Goal: Task Accomplishment & Management: Manage account settings

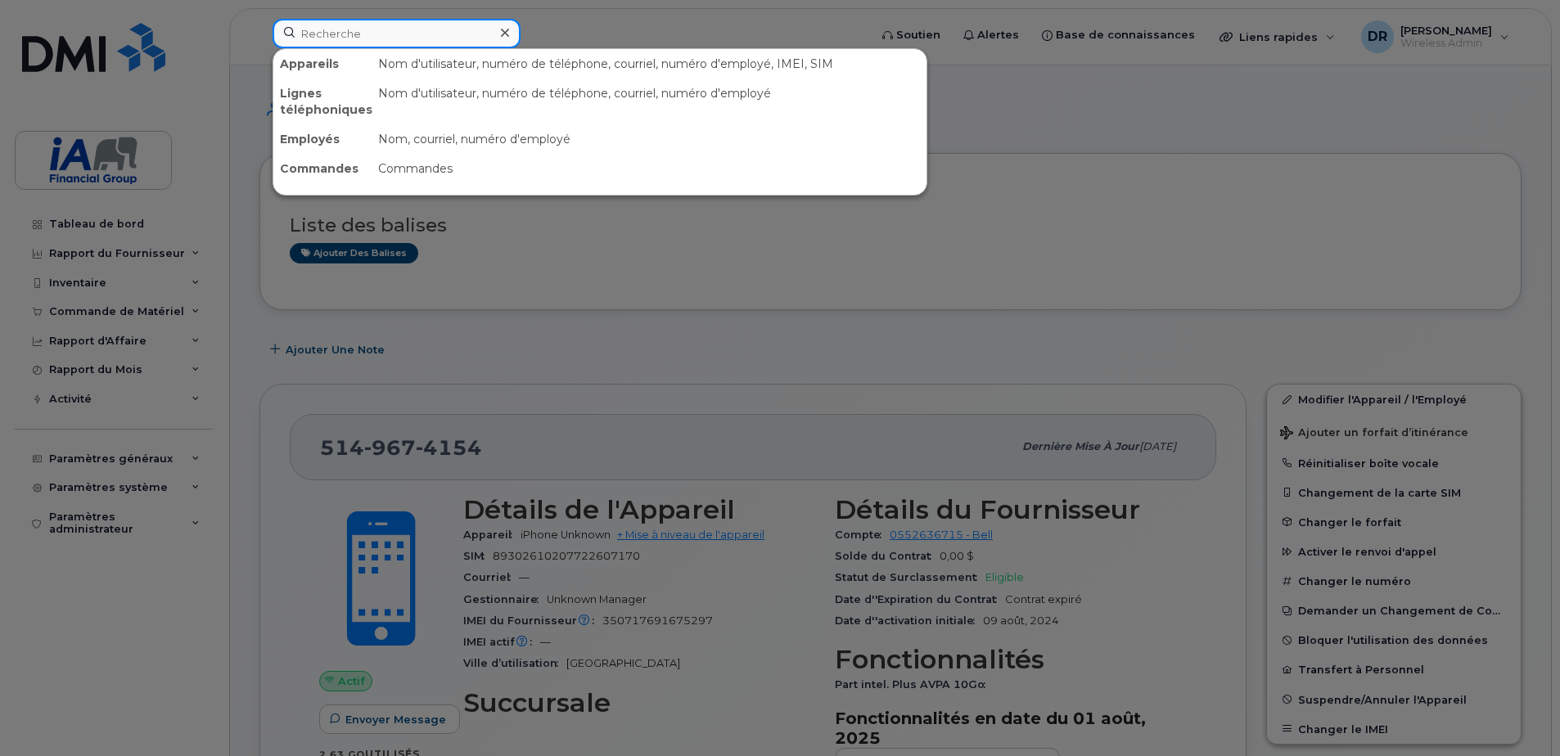
click at [330, 31] on input at bounding box center [397, 33] width 248 height 29
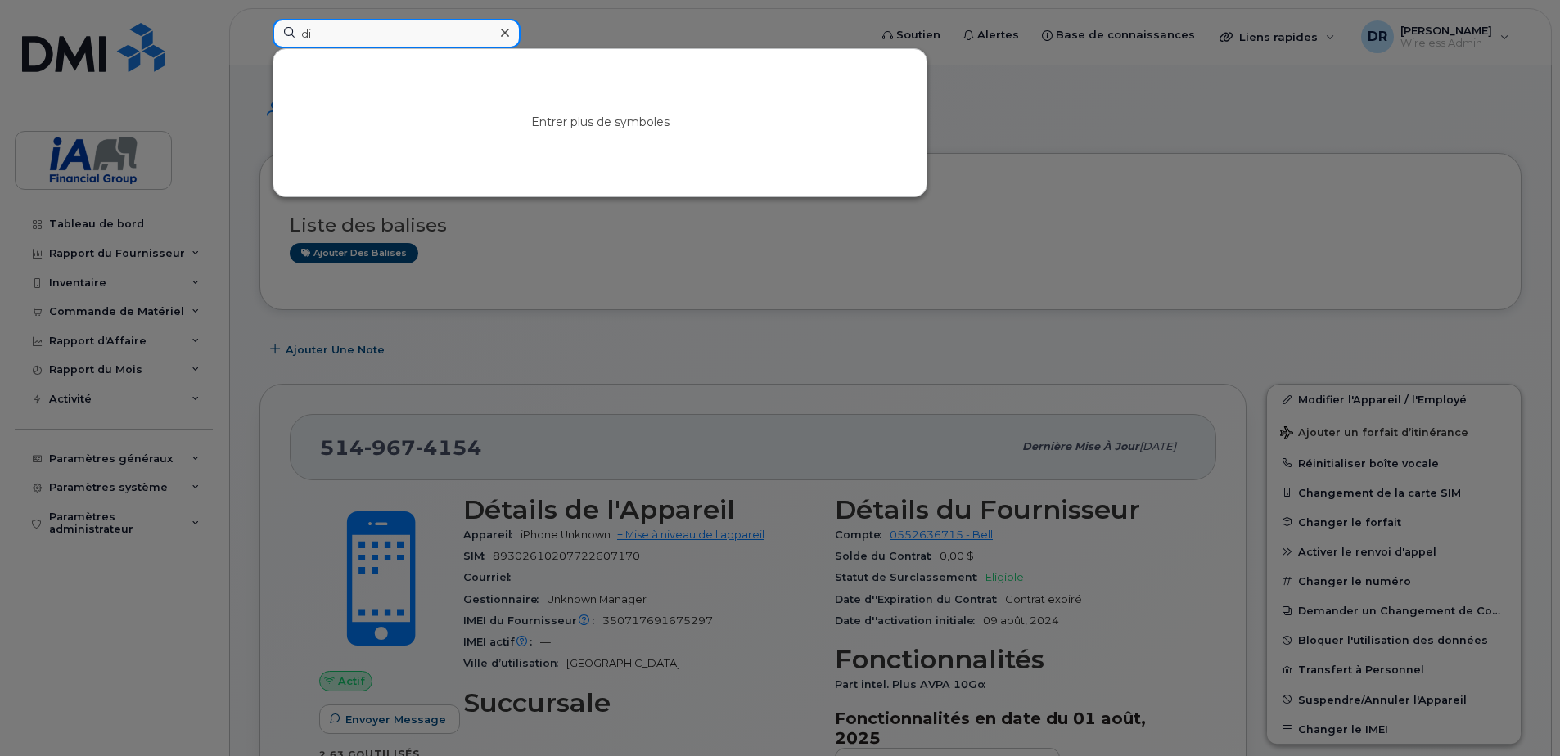
type input "d"
type input "keit"
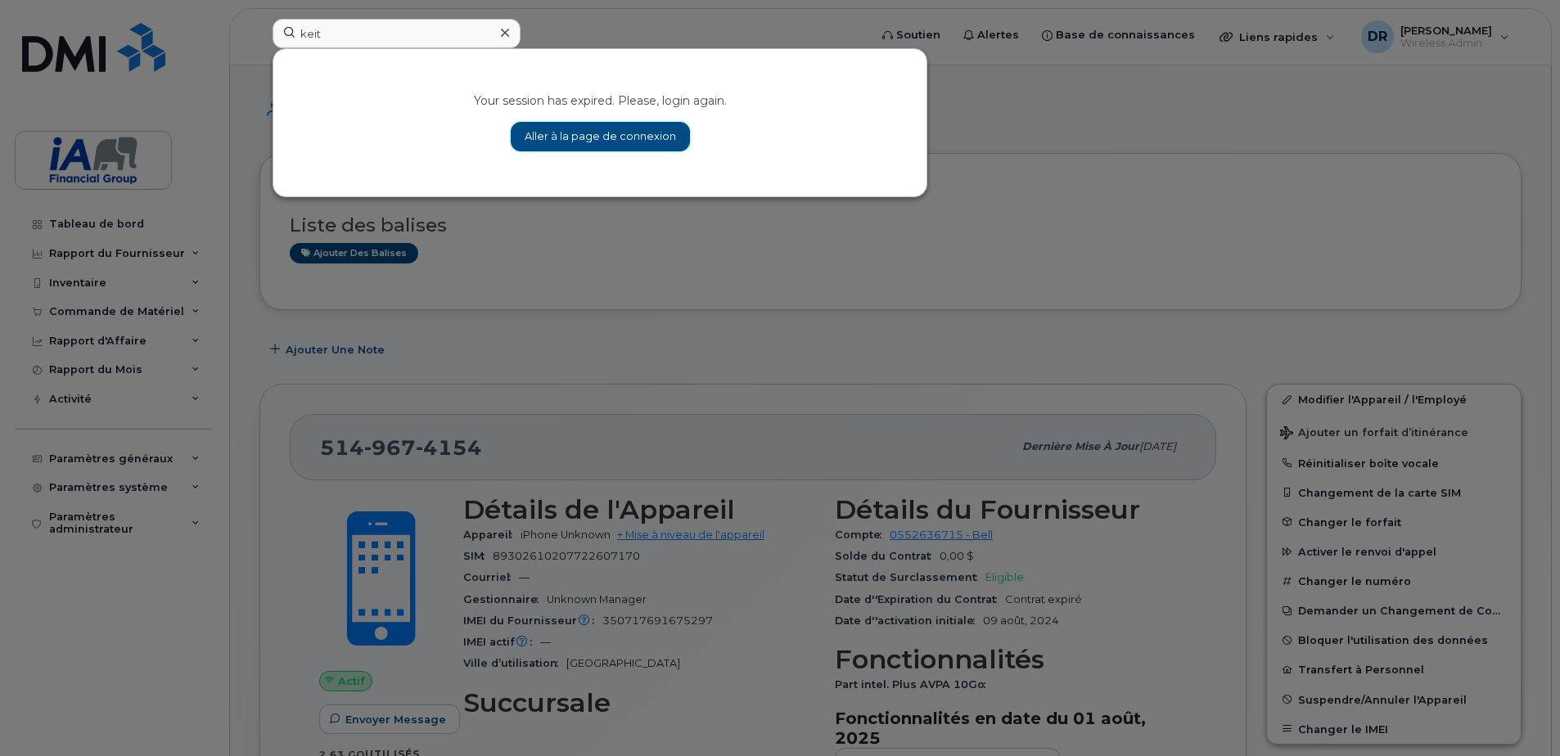
click at [618, 148] on link "Aller à la page de connexion" at bounding box center [600, 136] width 179 height 29
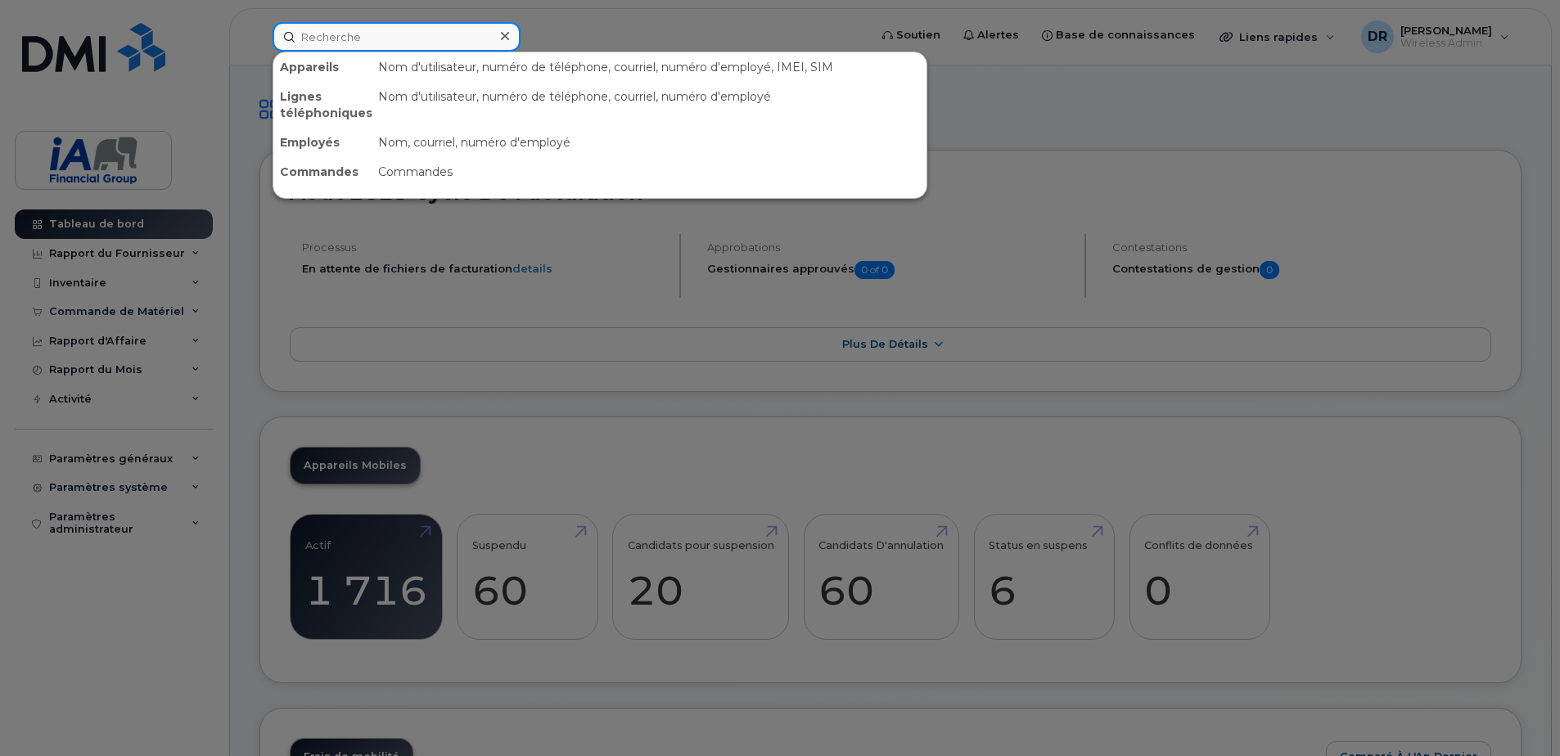
click at [347, 38] on input at bounding box center [397, 36] width 248 height 29
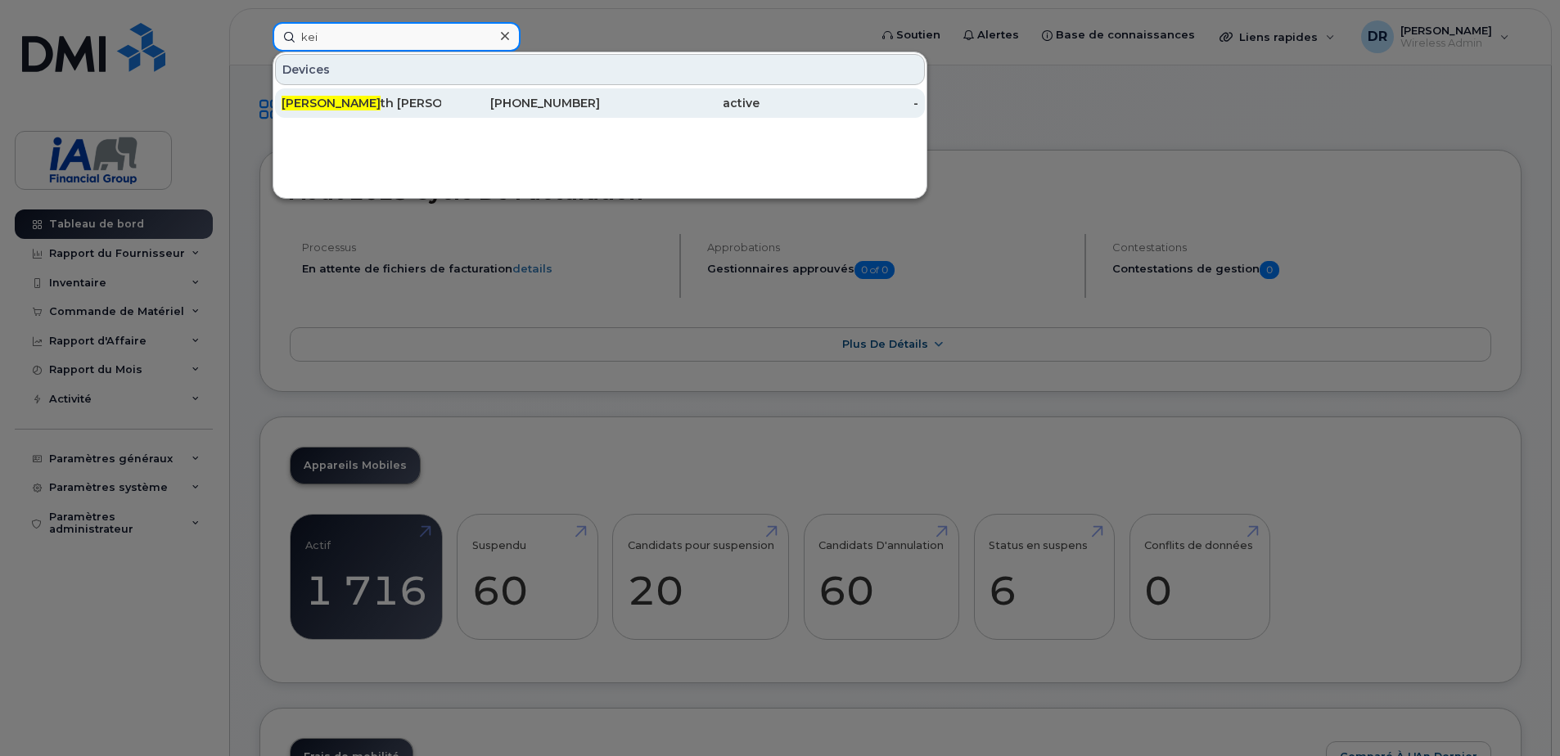
type input "kei"
click at [378, 97] on div "Kei th Renaud" at bounding box center [362, 103] width 160 height 16
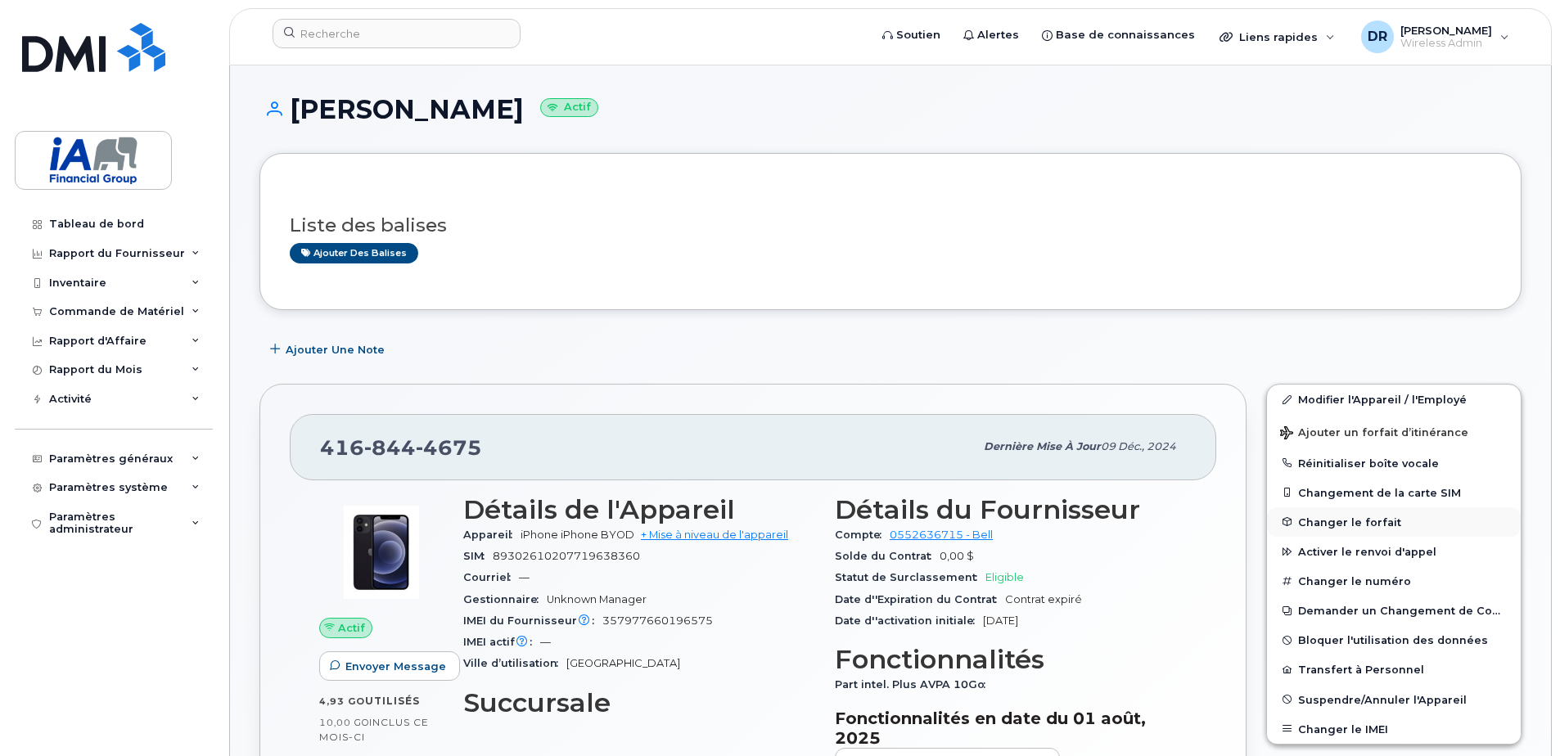
click at [1324, 521] on span "Changer le forfait" at bounding box center [1349, 522] width 103 height 12
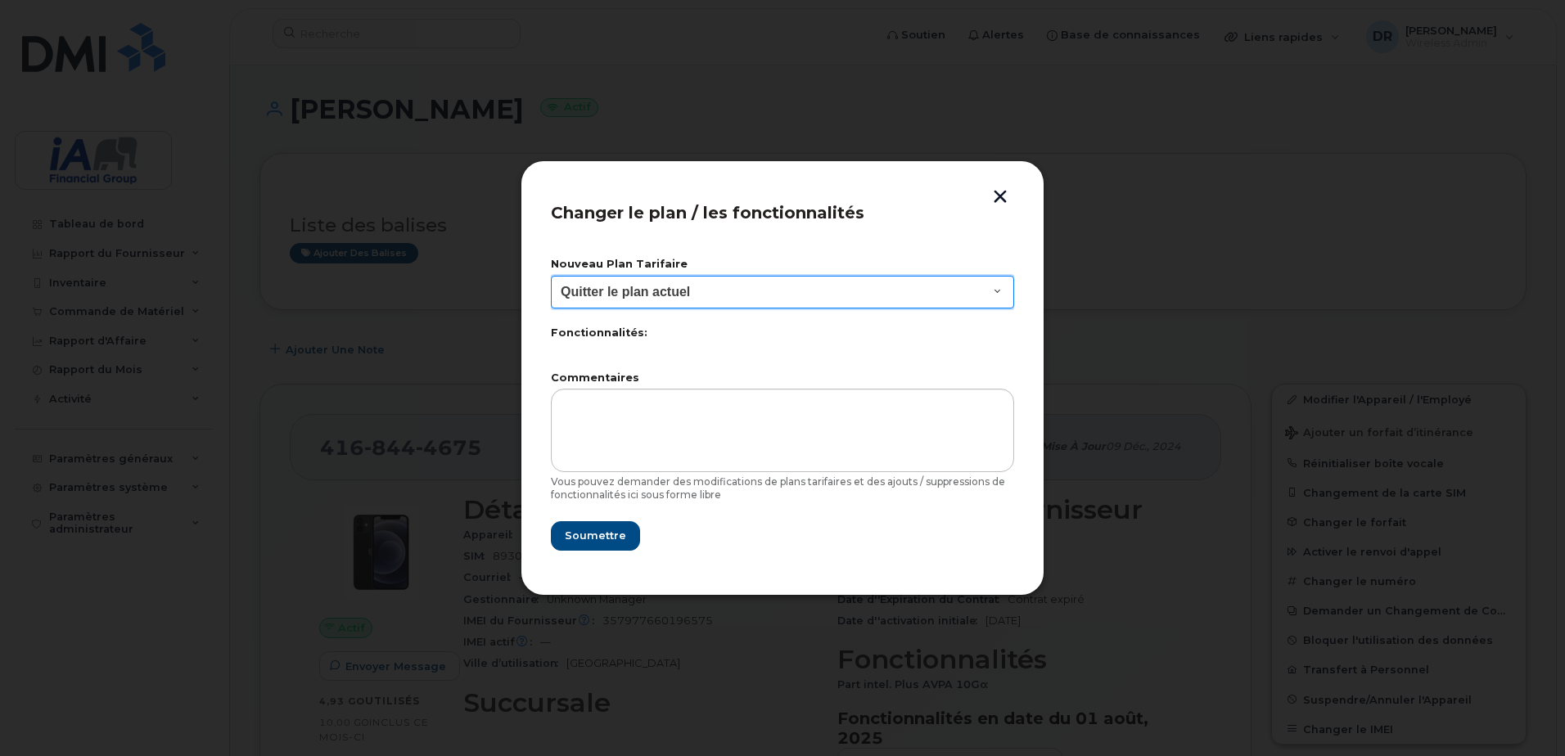
click at [998, 290] on select "Quitter le plan actuel BYOD Smartshare Plus NA 10GB 30 Smartshare Plus 10GB Dat…" at bounding box center [782, 292] width 463 height 33
click at [999, 196] on button "button" at bounding box center [1000, 198] width 25 height 17
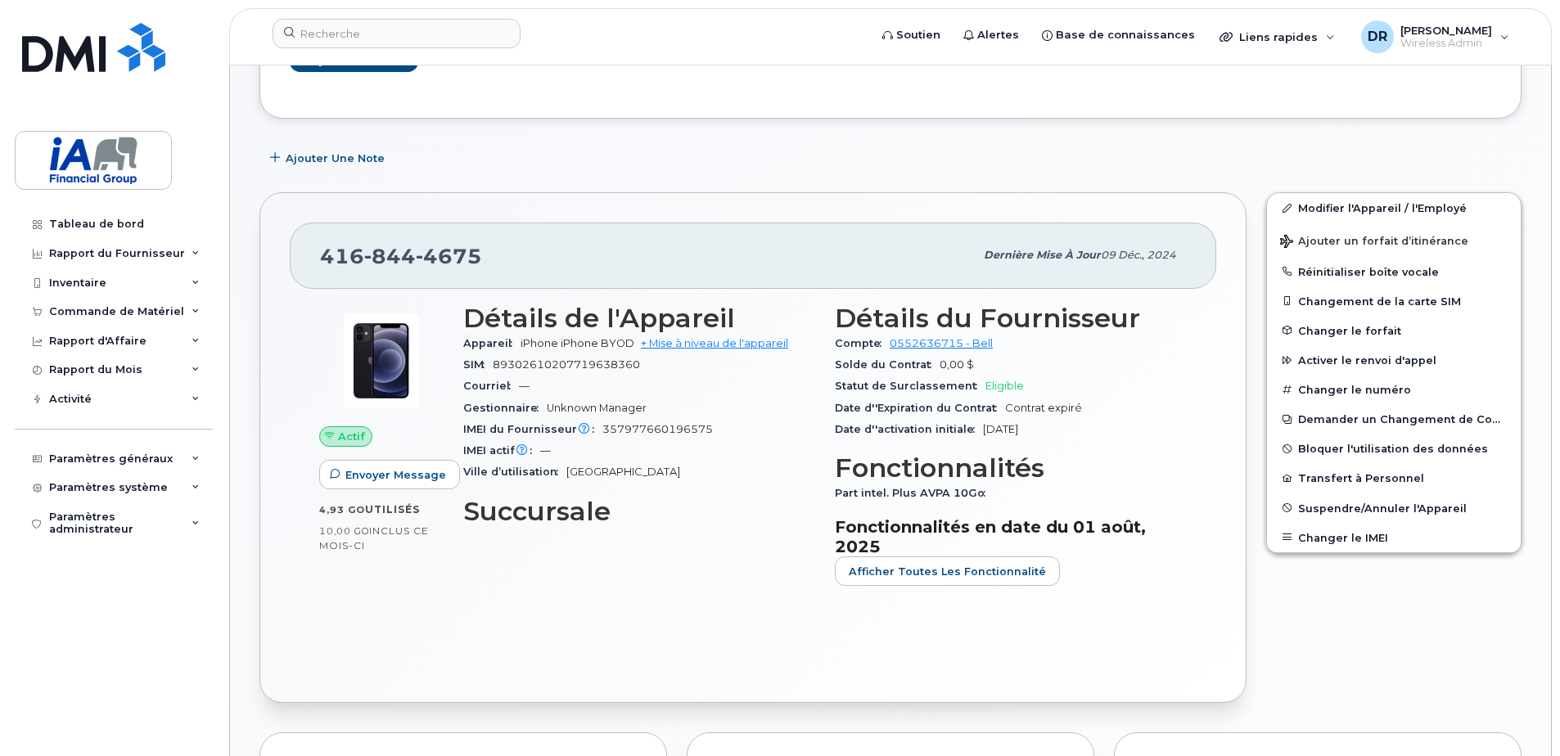
scroll to position [245, 0]
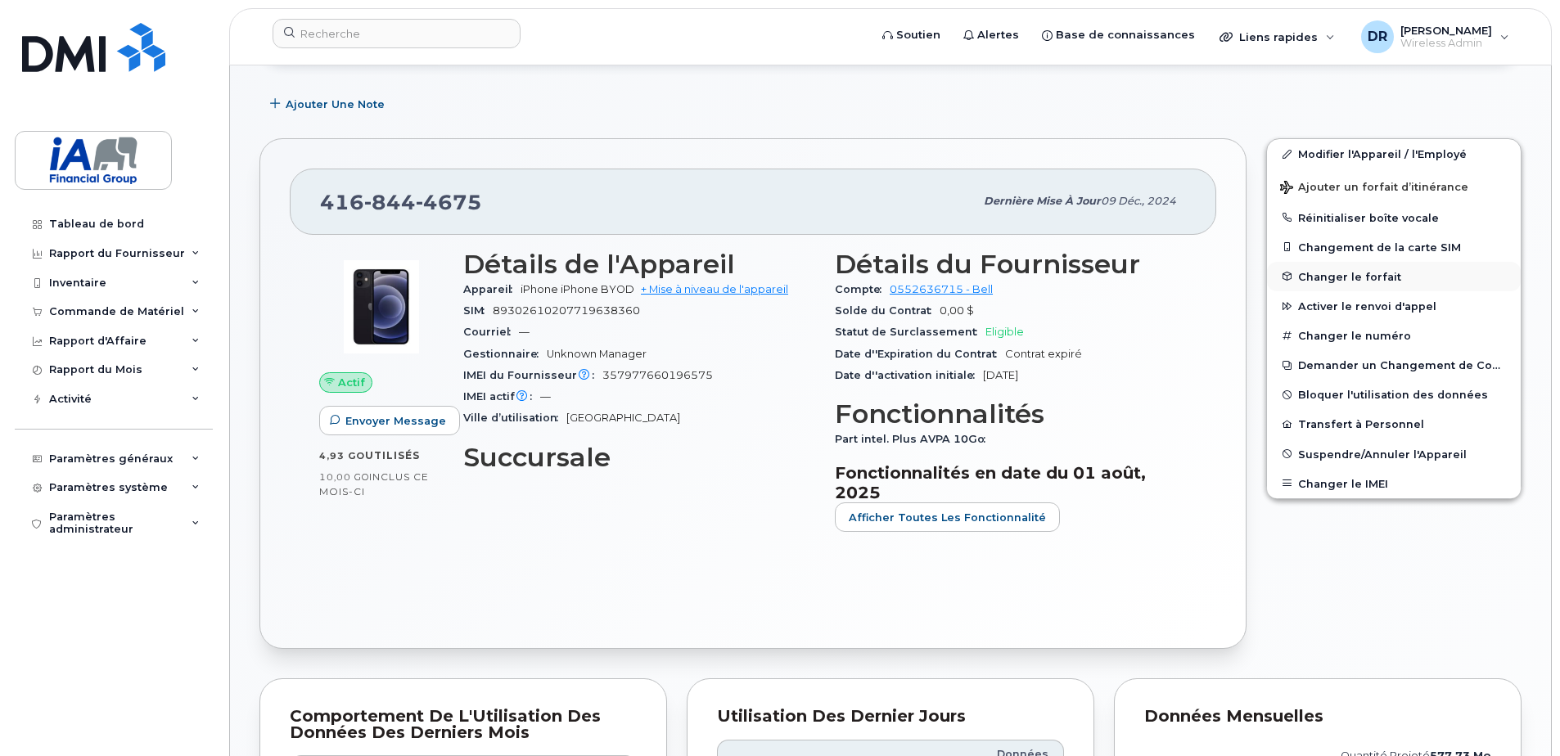
click at [1336, 273] on span "Changer le forfait" at bounding box center [1349, 276] width 103 height 12
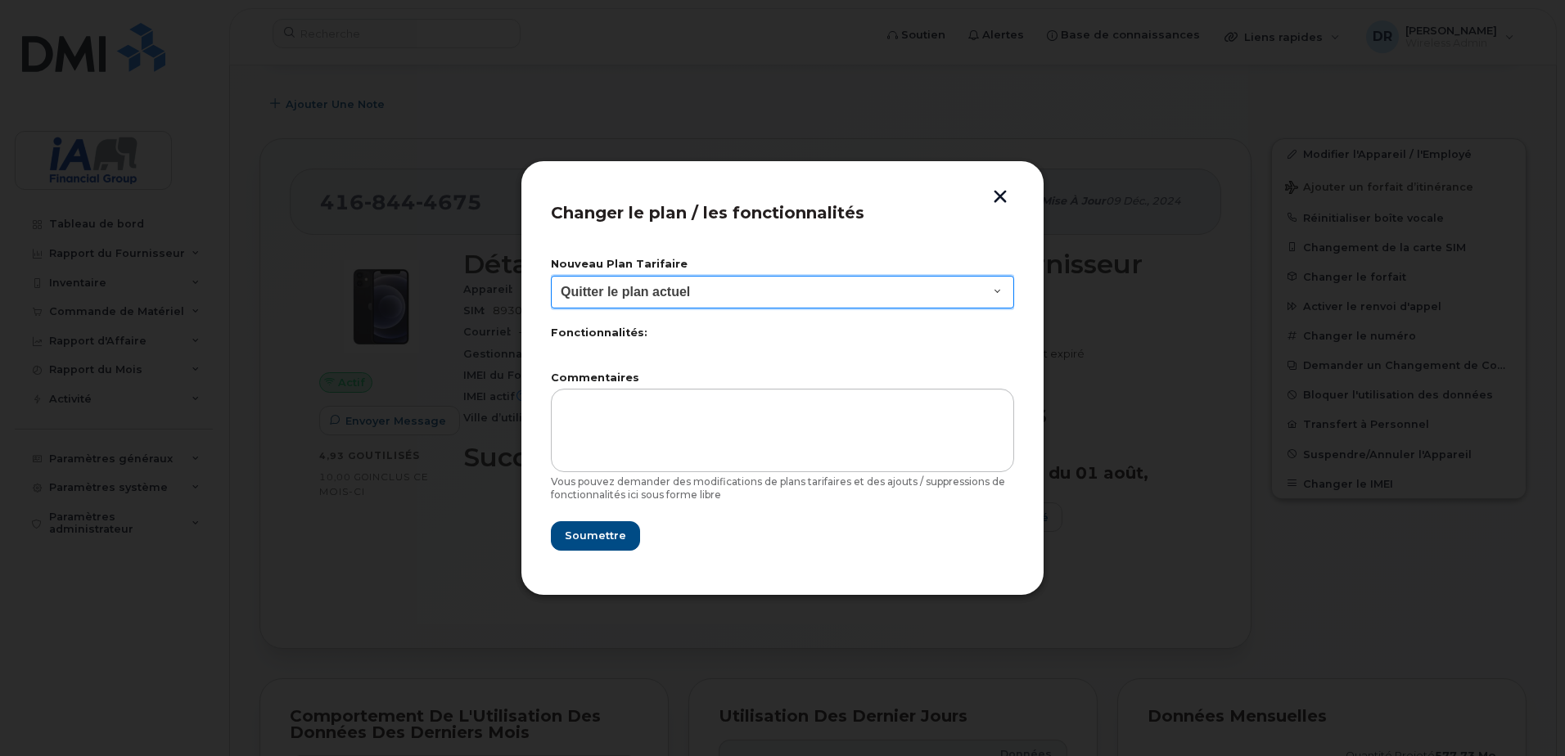
click at [998, 289] on select "Quitter le plan actuel BYOD Smartshare Plus NA 10GB 30 Smartshare Plus 10GB Dat…" at bounding box center [782, 292] width 463 height 33
click at [1000, 195] on button "button" at bounding box center [1000, 198] width 25 height 17
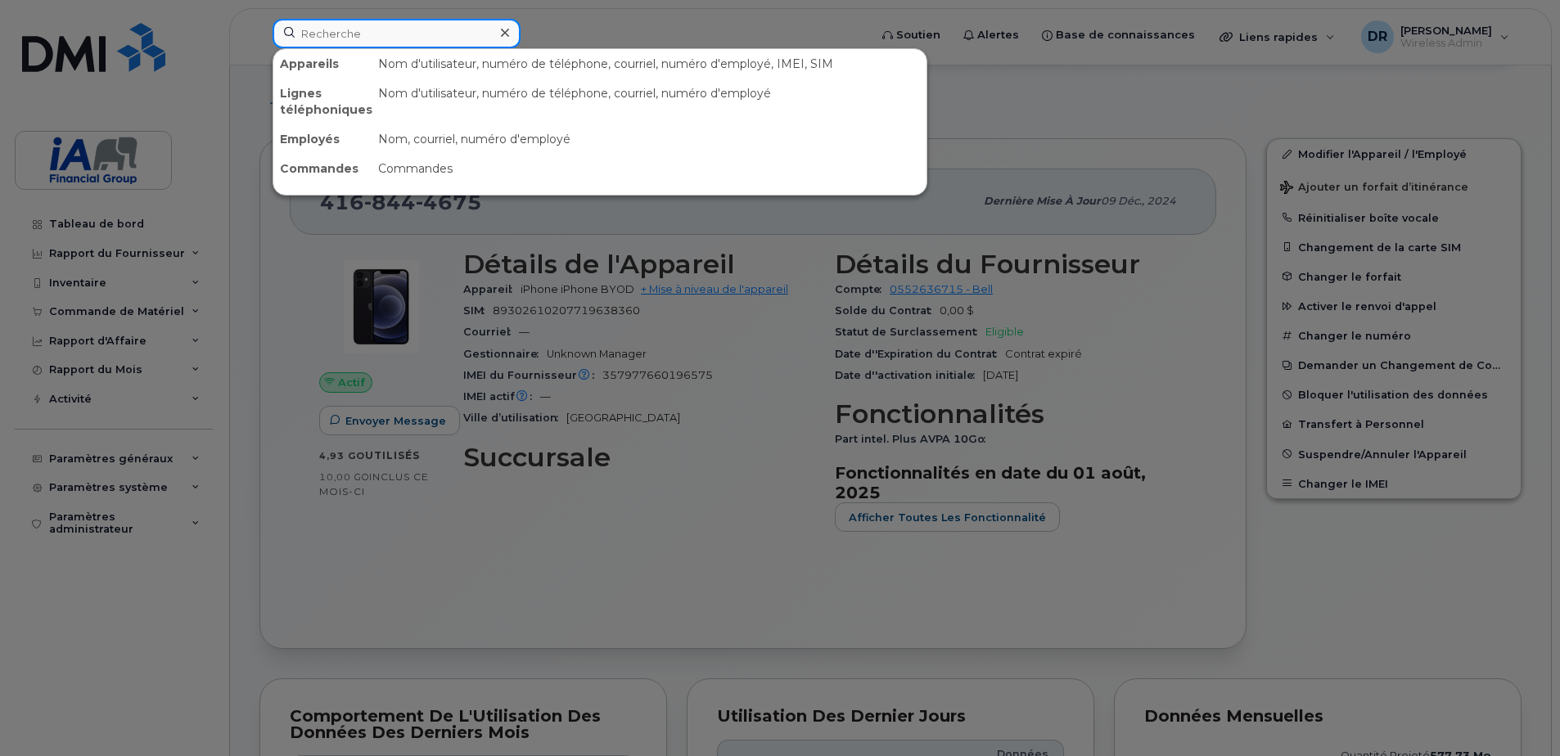
click at [302, 25] on input at bounding box center [397, 33] width 248 height 29
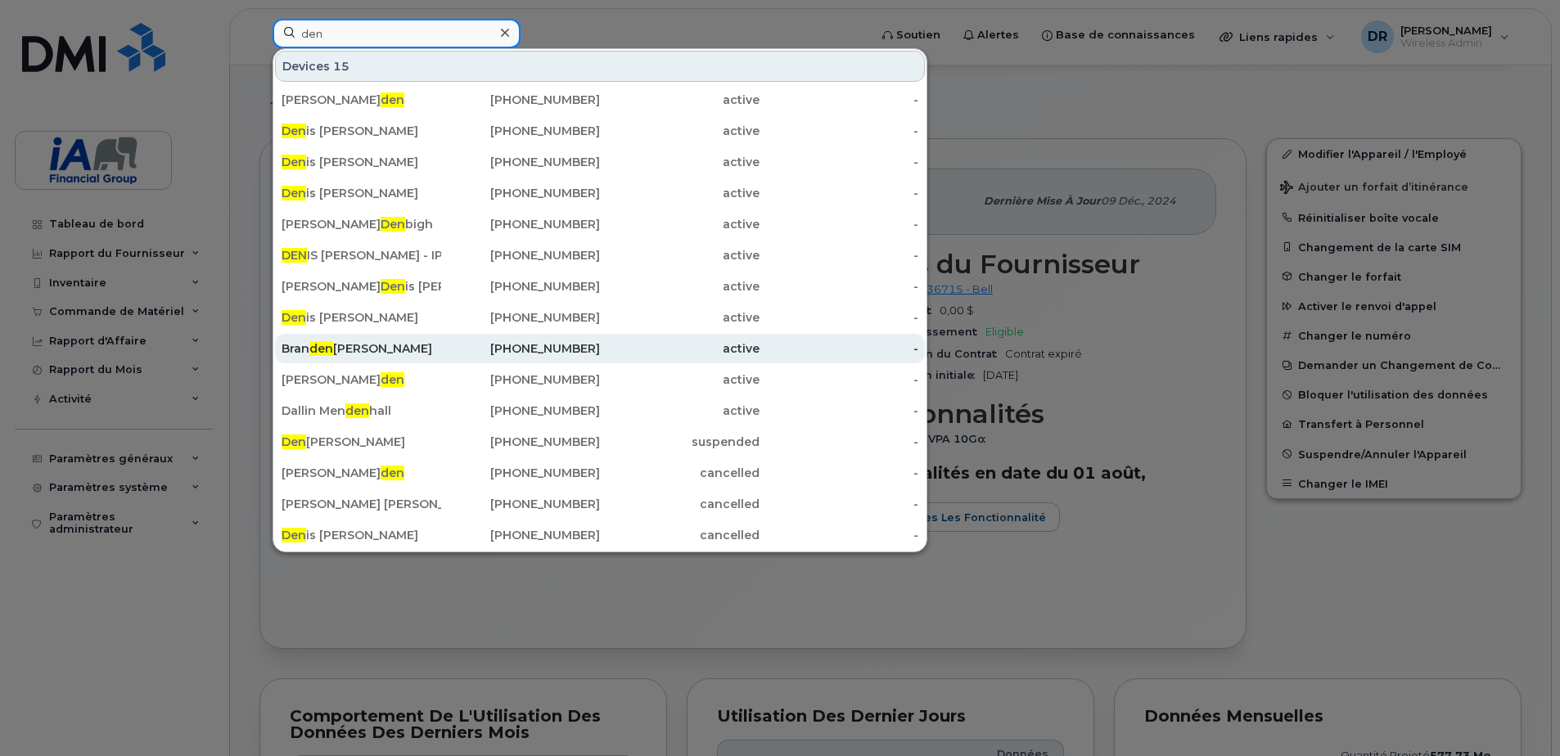
type input "den"
click at [352, 346] on div "Bran den McGarr" at bounding box center [362, 348] width 160 height 16
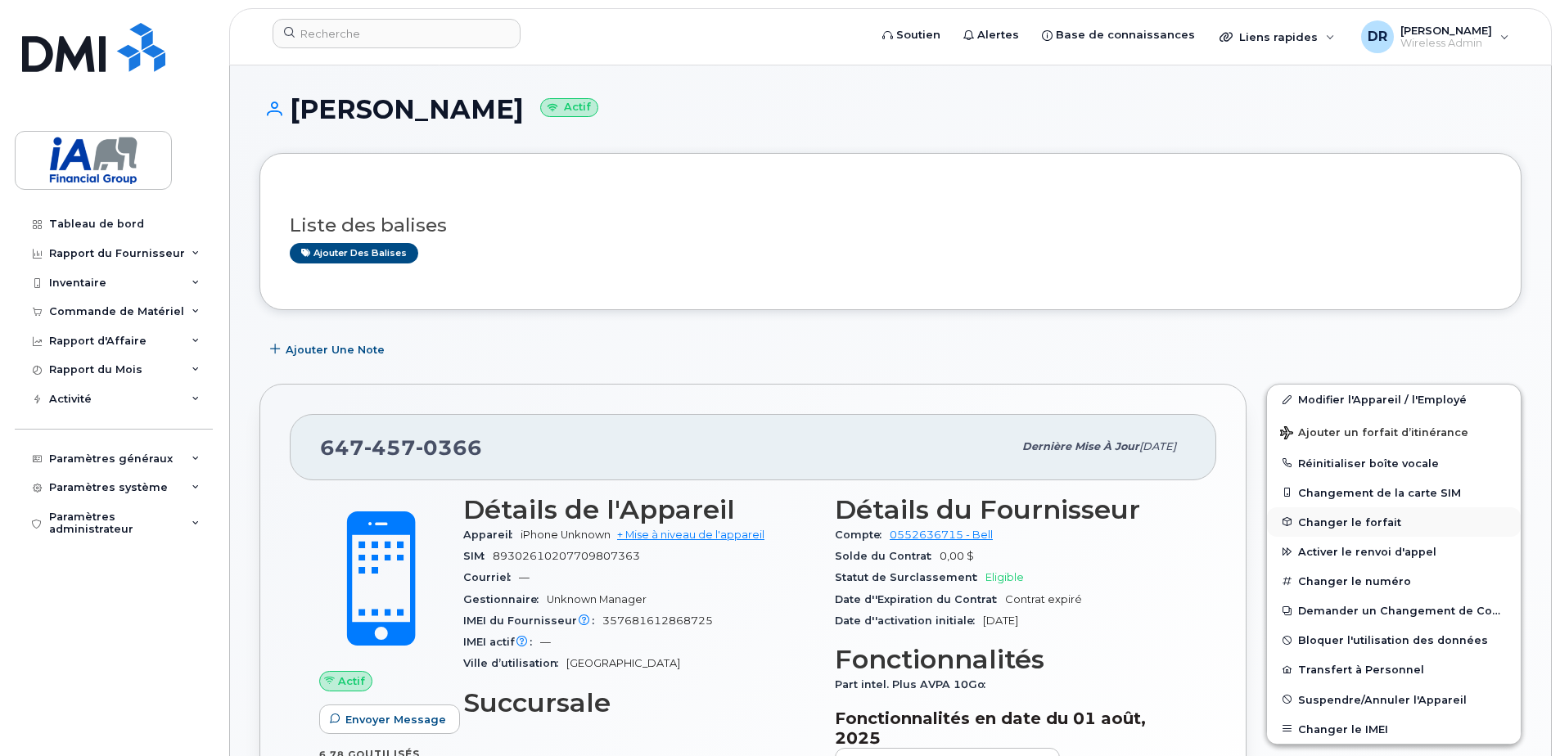
click at [1364, 520] on span "Changer le forfait" at bounding box center [1349, 522] width 103 height 12
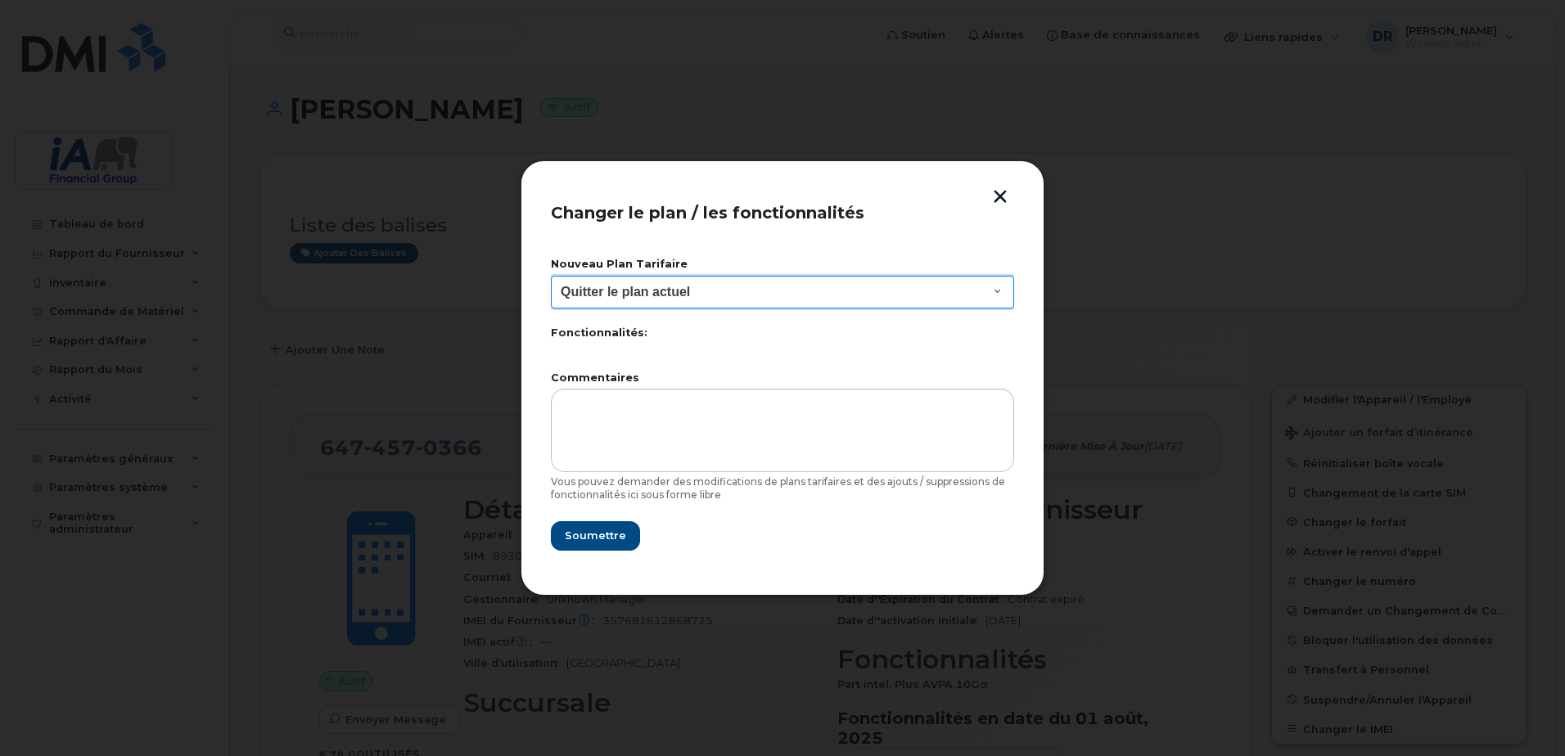
click at [1001, 292] on select "Quitter le plan actuel BYOD Smartshare Plus NA 10GB 30 Smartshare Plus 10GB Dat…" at bounding box center [782, 292] width 463 height 33
click at [1102, 351] on div at bounding box center [782, 378] width 1565 height 756
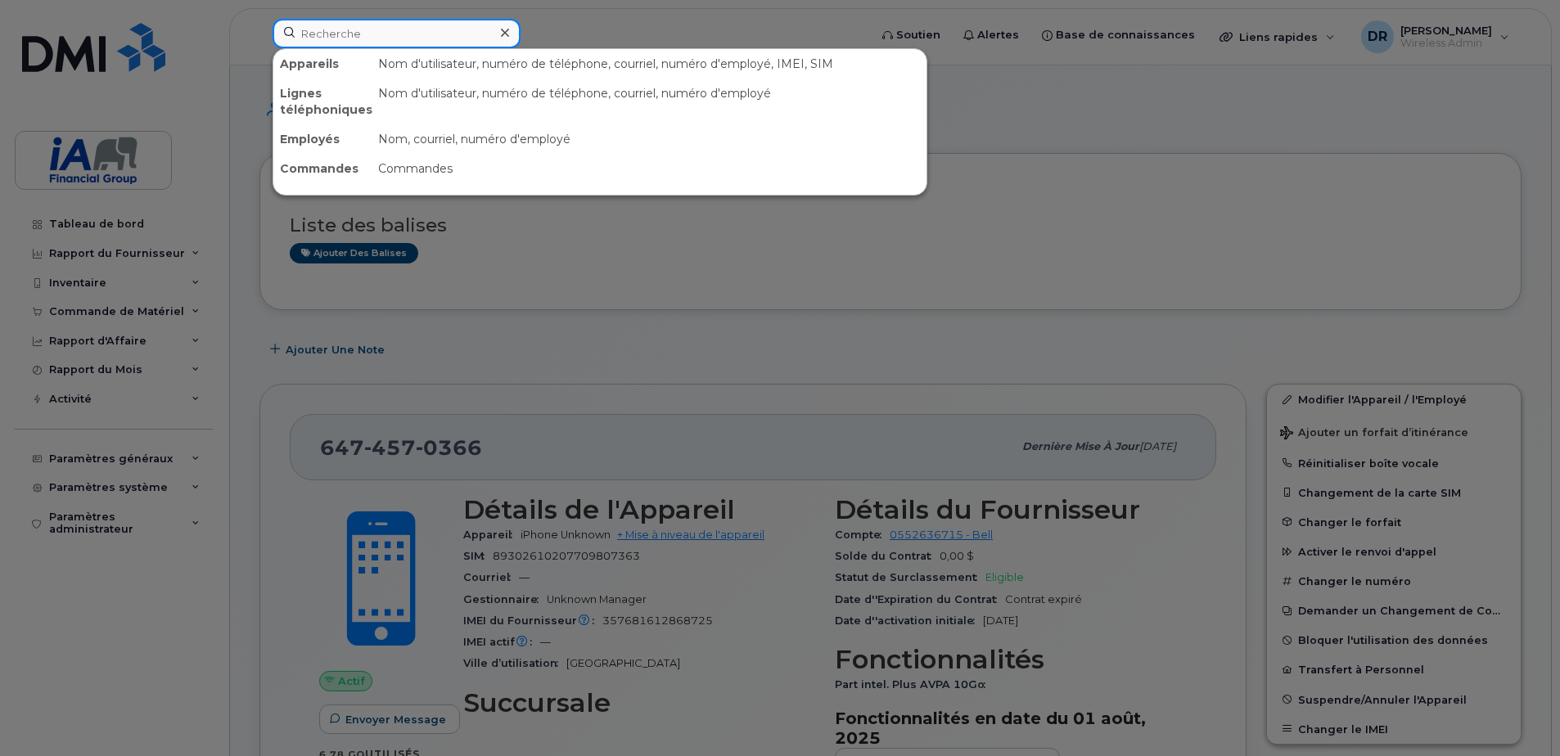
click at [378, 42] on input at bounding box center [397, 33] width 248 height 29
paste input "5813095255"
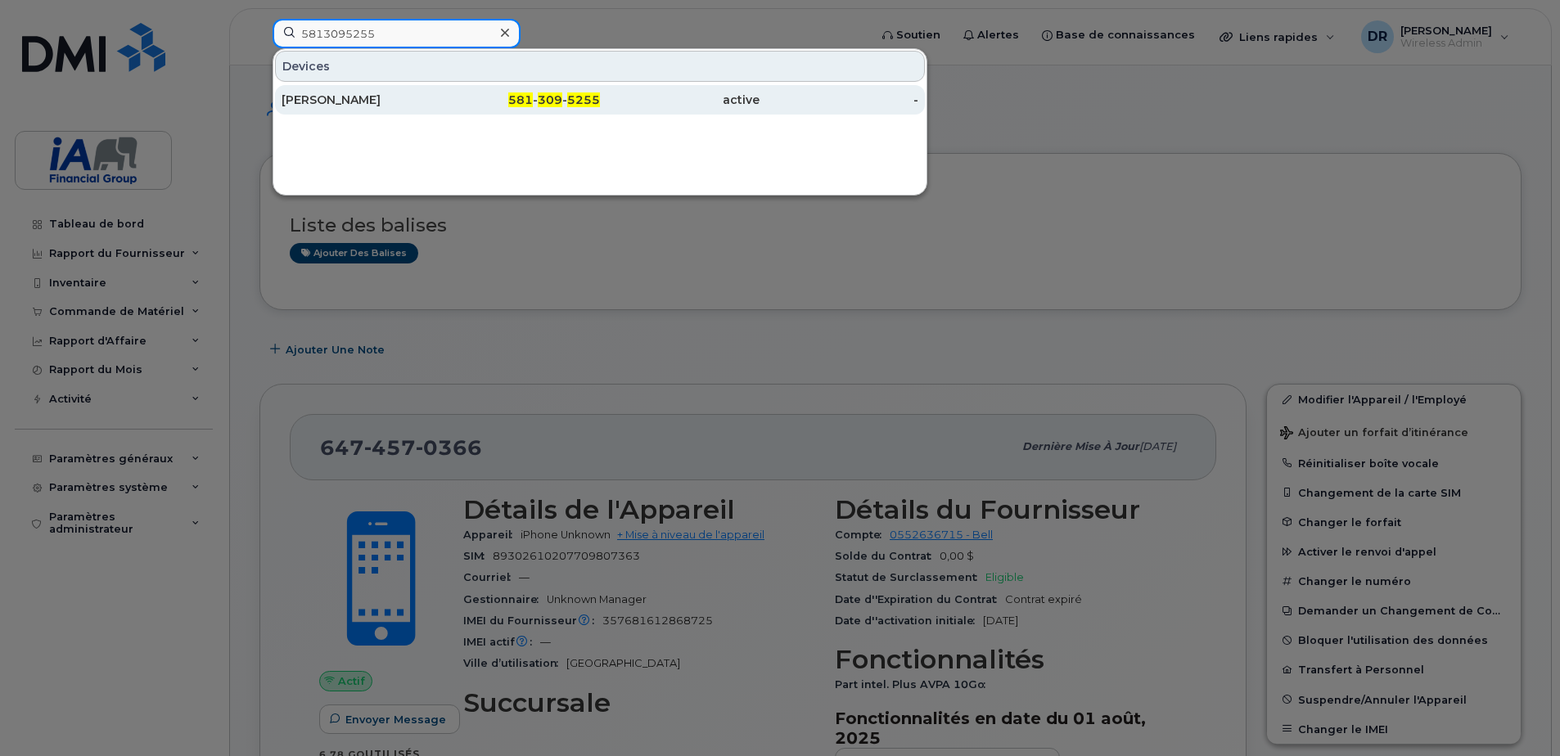
type input "5813095255"
click at [387, 100] on div "Suzanne Dion" at bounding box center [362, 100] width 160 height 16
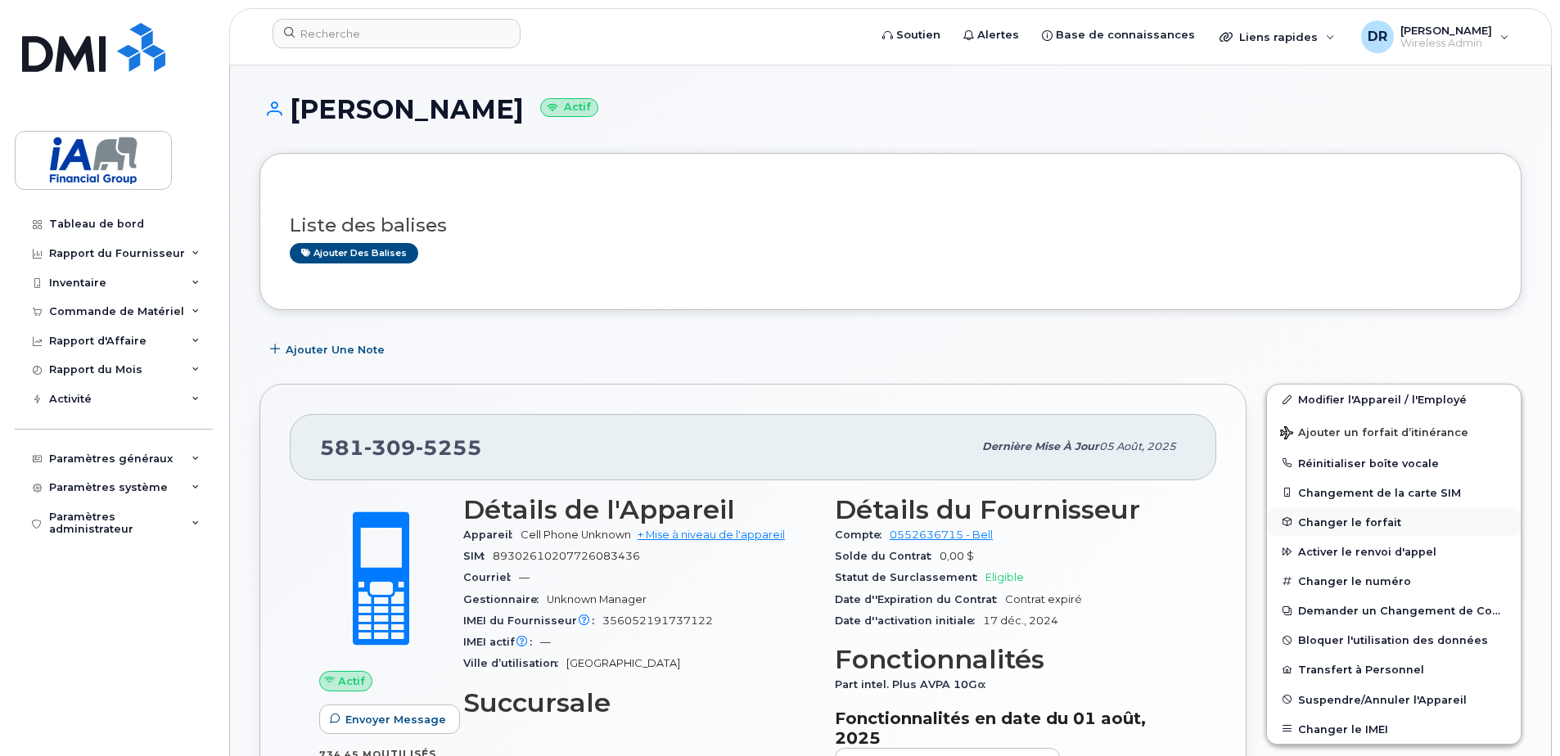
click at [1340, 519] on span "Changer le forfait" at bounding box center [1349, 522] width 103 height 12
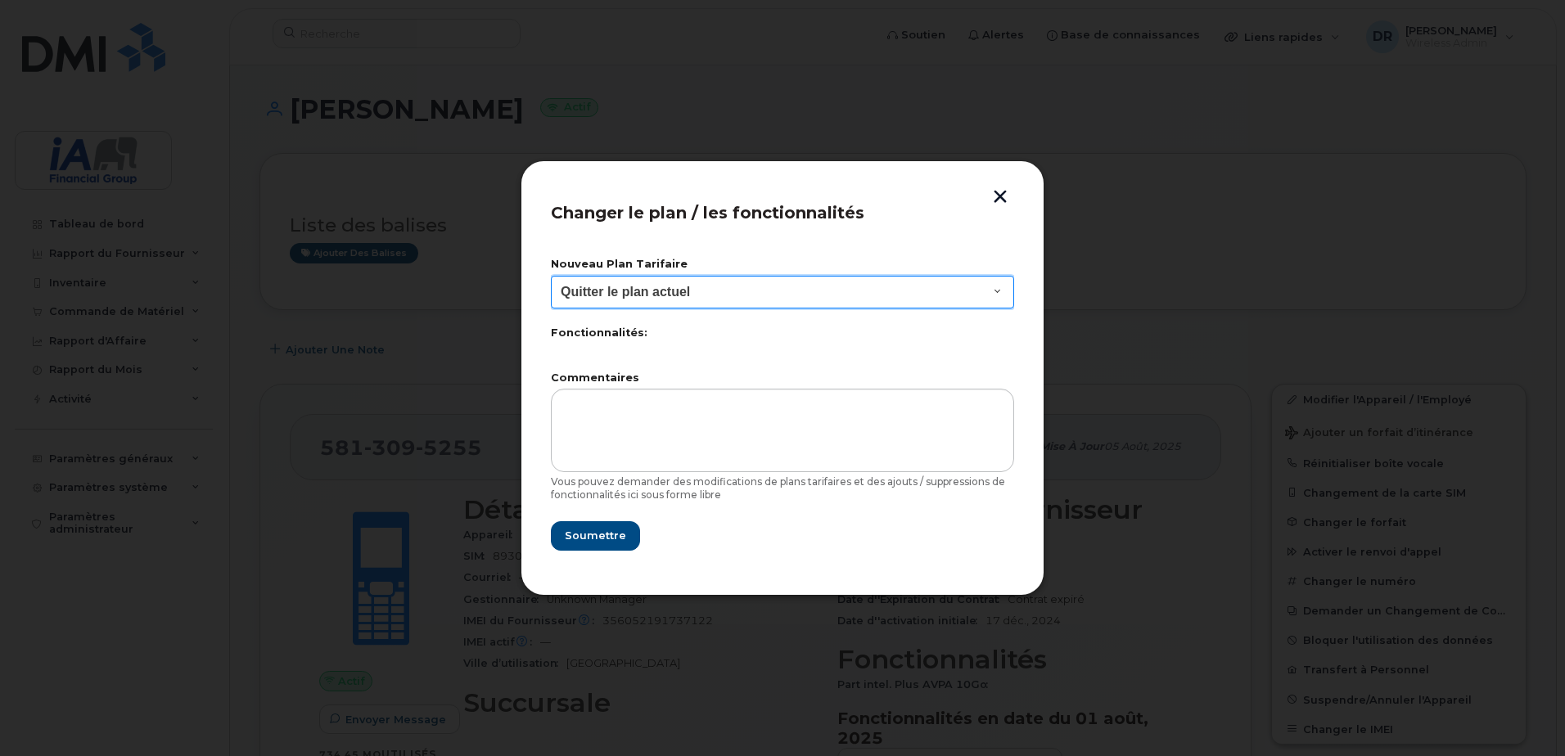
click at [998, 286] on select "Quitter le plan actuel" at bounding box center [782, 292] width 463 height 33
click at [992, 287] on select "Quitter le plan actuel" at bounding box center [782, 292] width 463 height 33
click at [996, 286] on select "Quitter le plan actuel" at bounding box center [782, 292] width 463 height 33
click at [996, 289] on select "Quitter le plan actuel" at bounding box center [782, 292] width 463 height 33
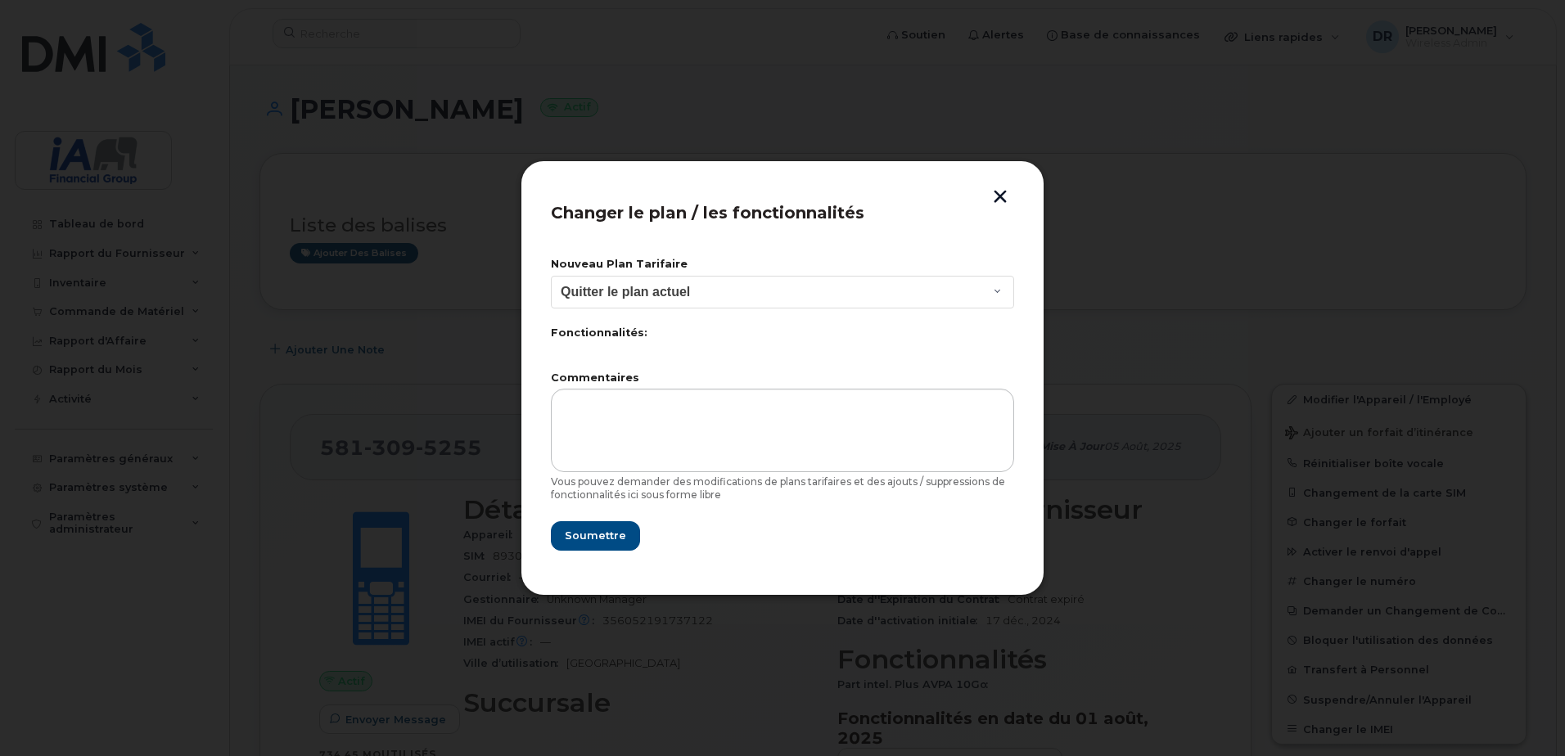
click at [998, 194] on button "button" at bounding box center [1000, 198] width 25 height 17
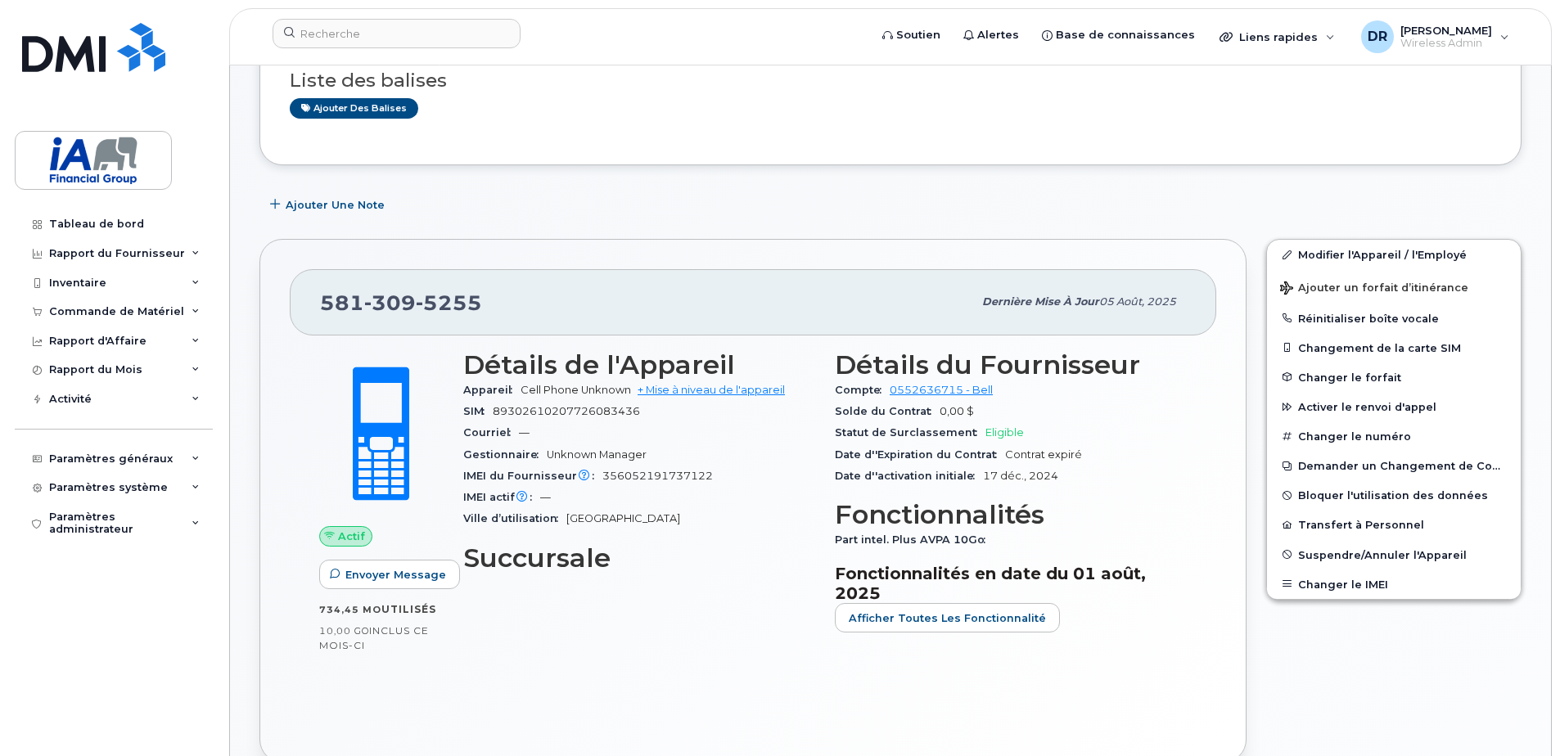
scroll to position [164, 0]
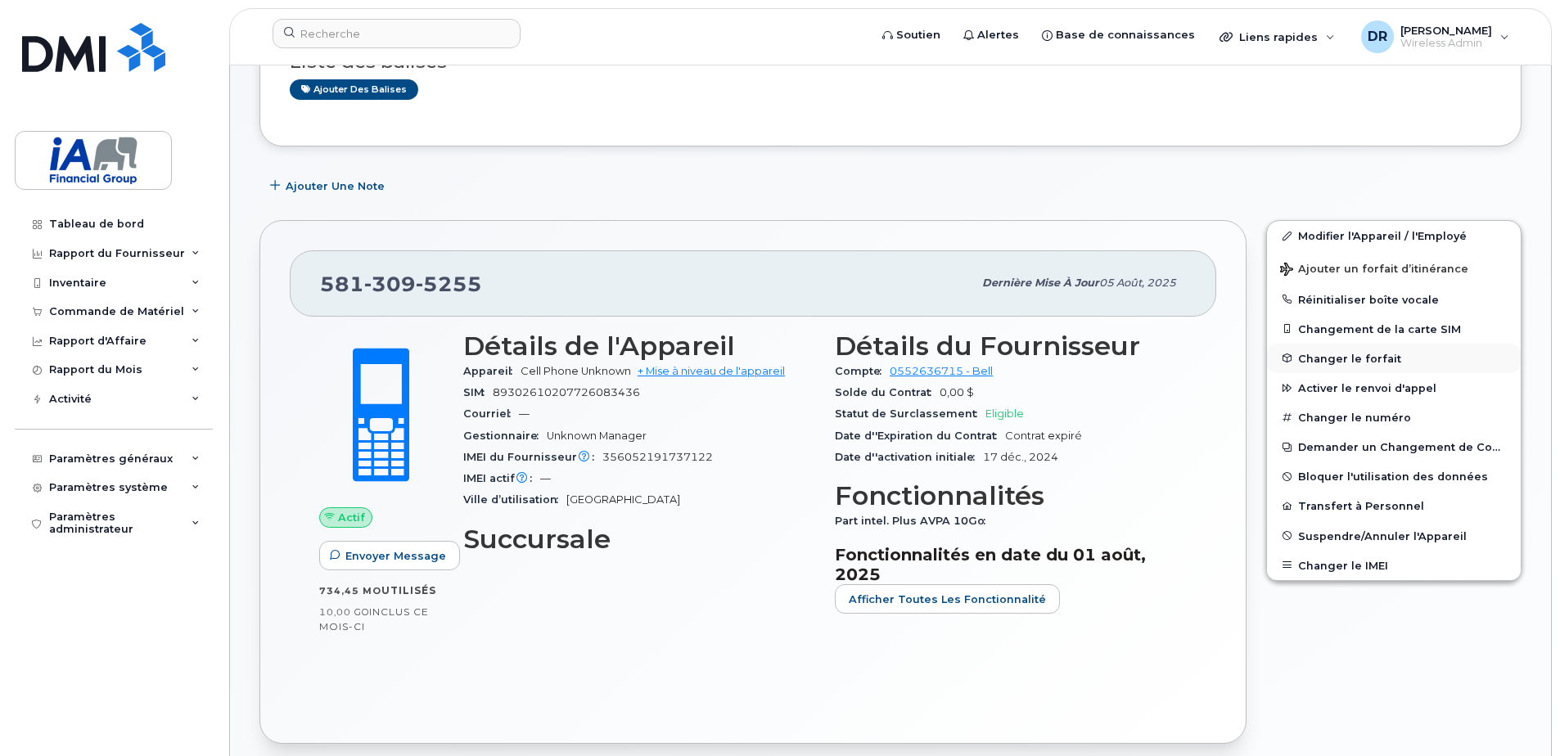
click at [1321, 360] on span "Changer le forfait" at bounding box center [1349, 358] width 103 height 12
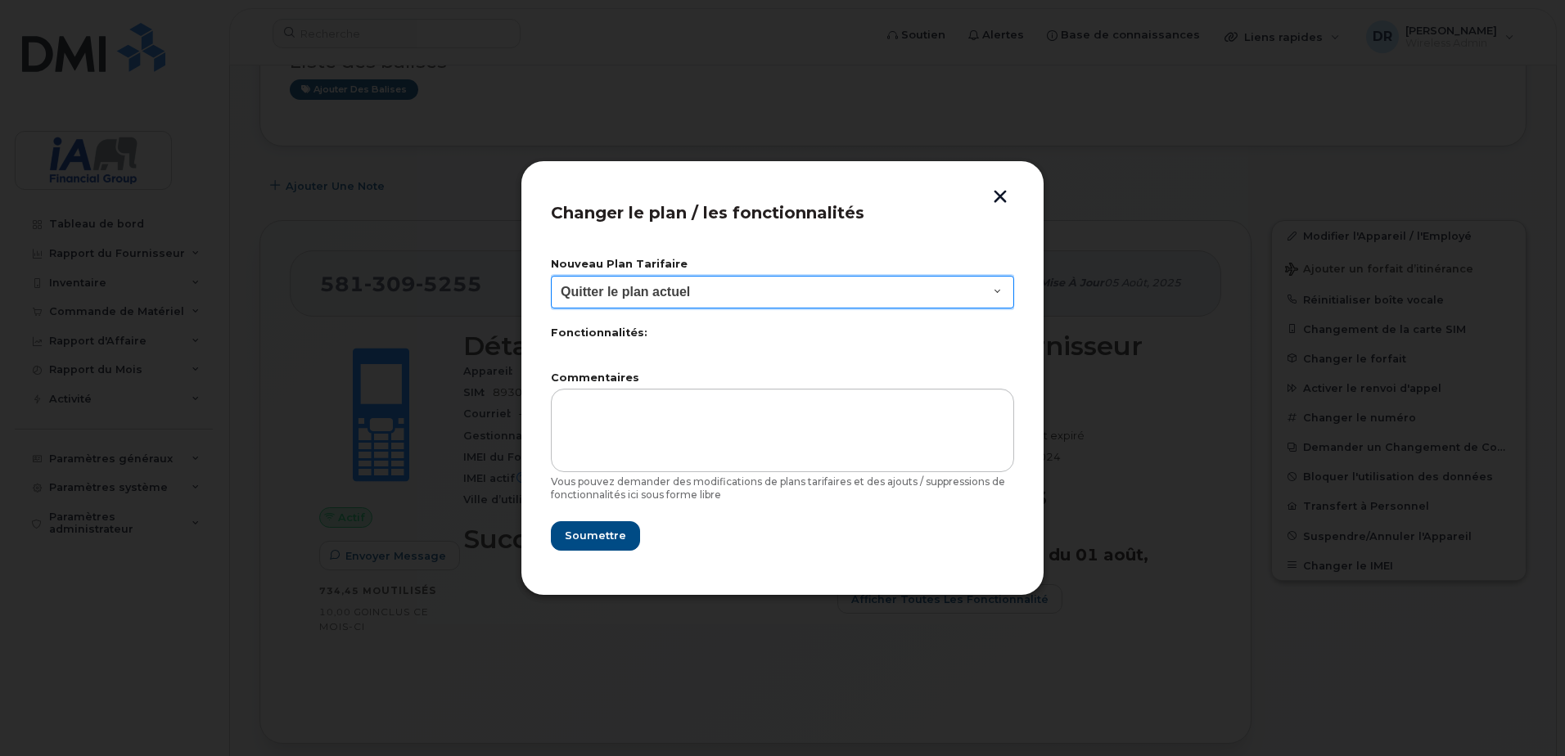
click at [1000, 291] on select "Quitter le plan actuel" at bounding box center [782, 292] width 463 height 33
click at [1000, 199] on button "button" at bounding box center [1000, 198] width 25 height 17
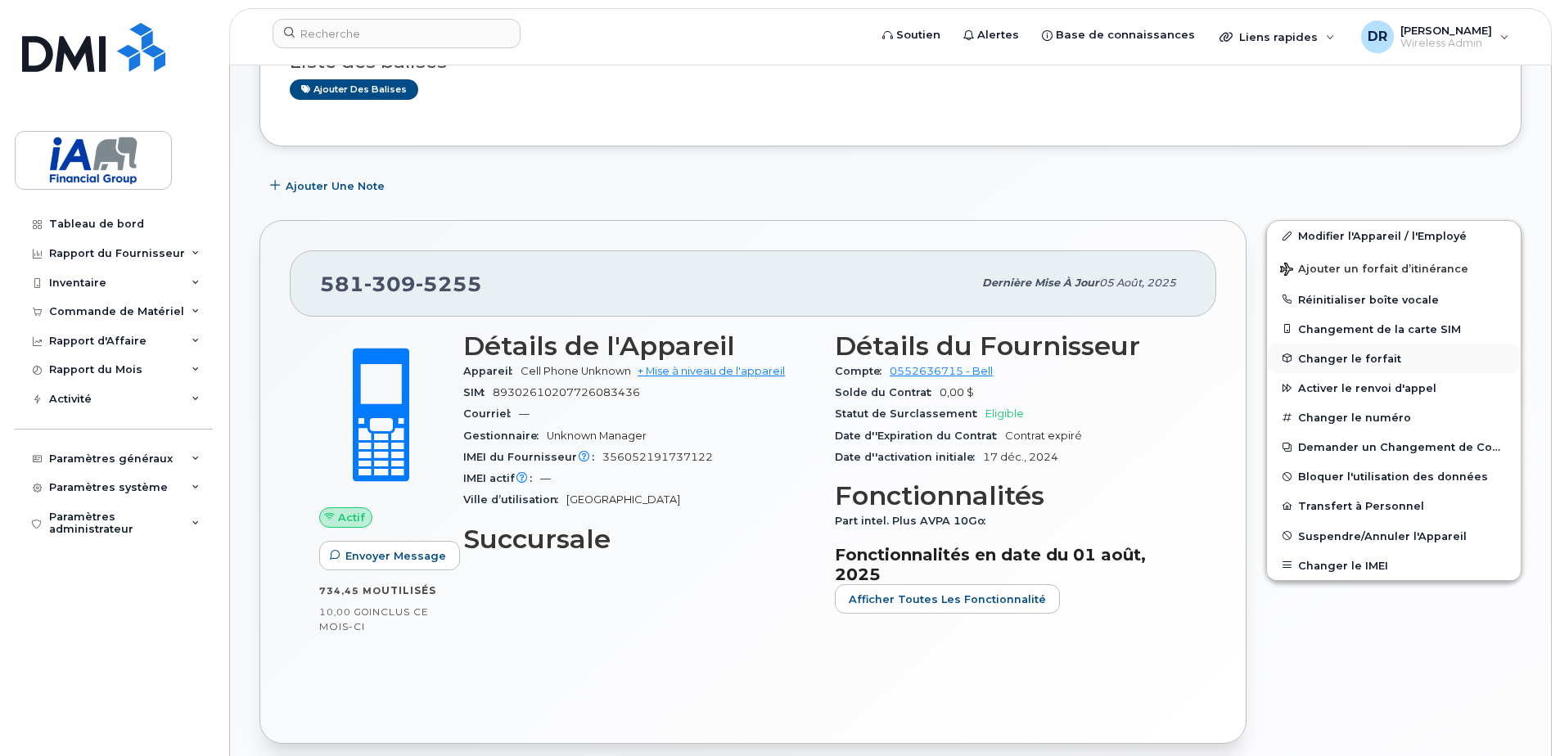
click at [1344, 355] on span "Changer le forfait" at bounding box center [1349, 358] width 103 height 12
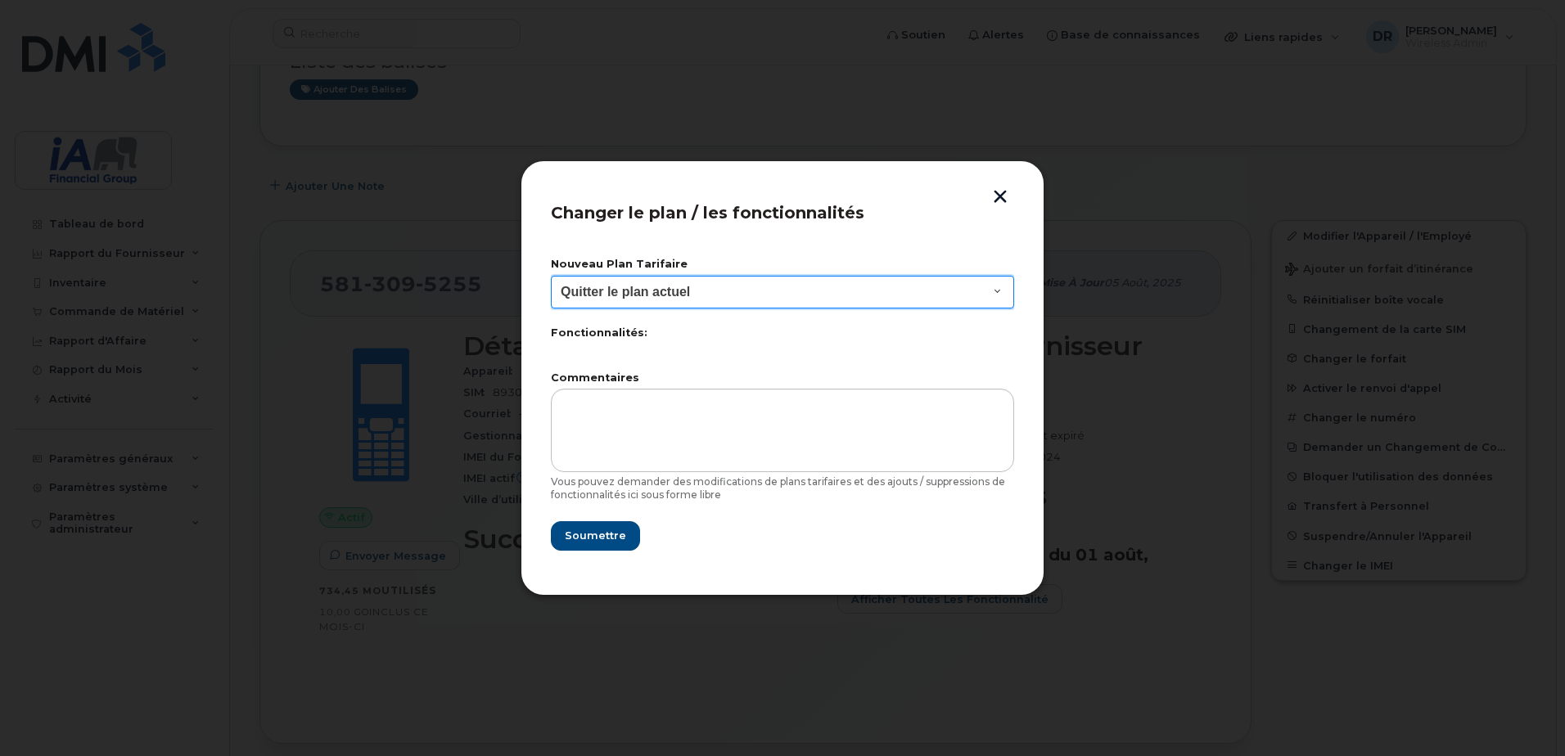
click at [999, 291] on select "Quitter le plan actuel" at bounding box center [782, 292] width 463 height 33
click at [998, 197] on button "button" at bounding box center [1000, 198] width 25 height 17
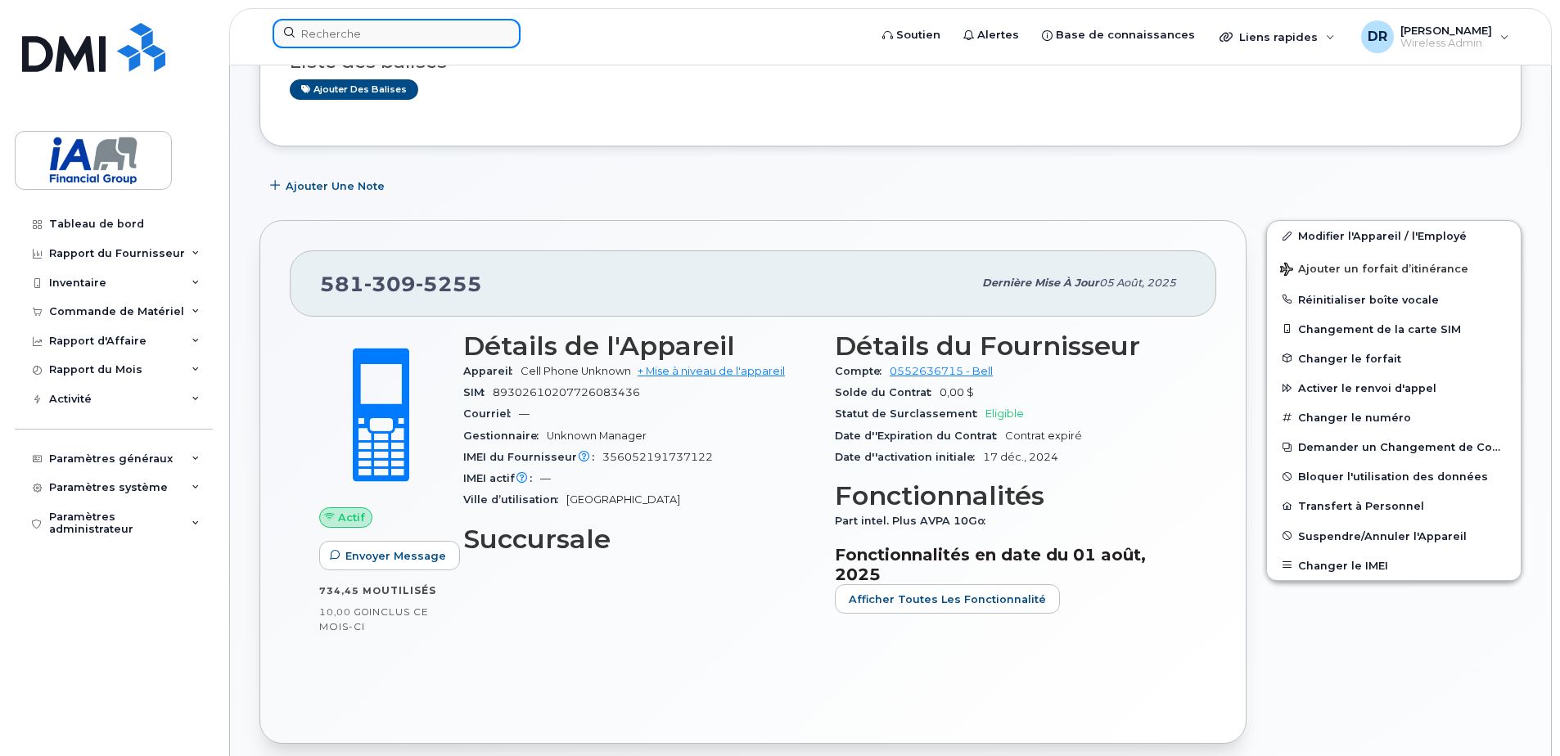
click at [365, 32] on input at bounding box center [397, 33] width 248 height 29
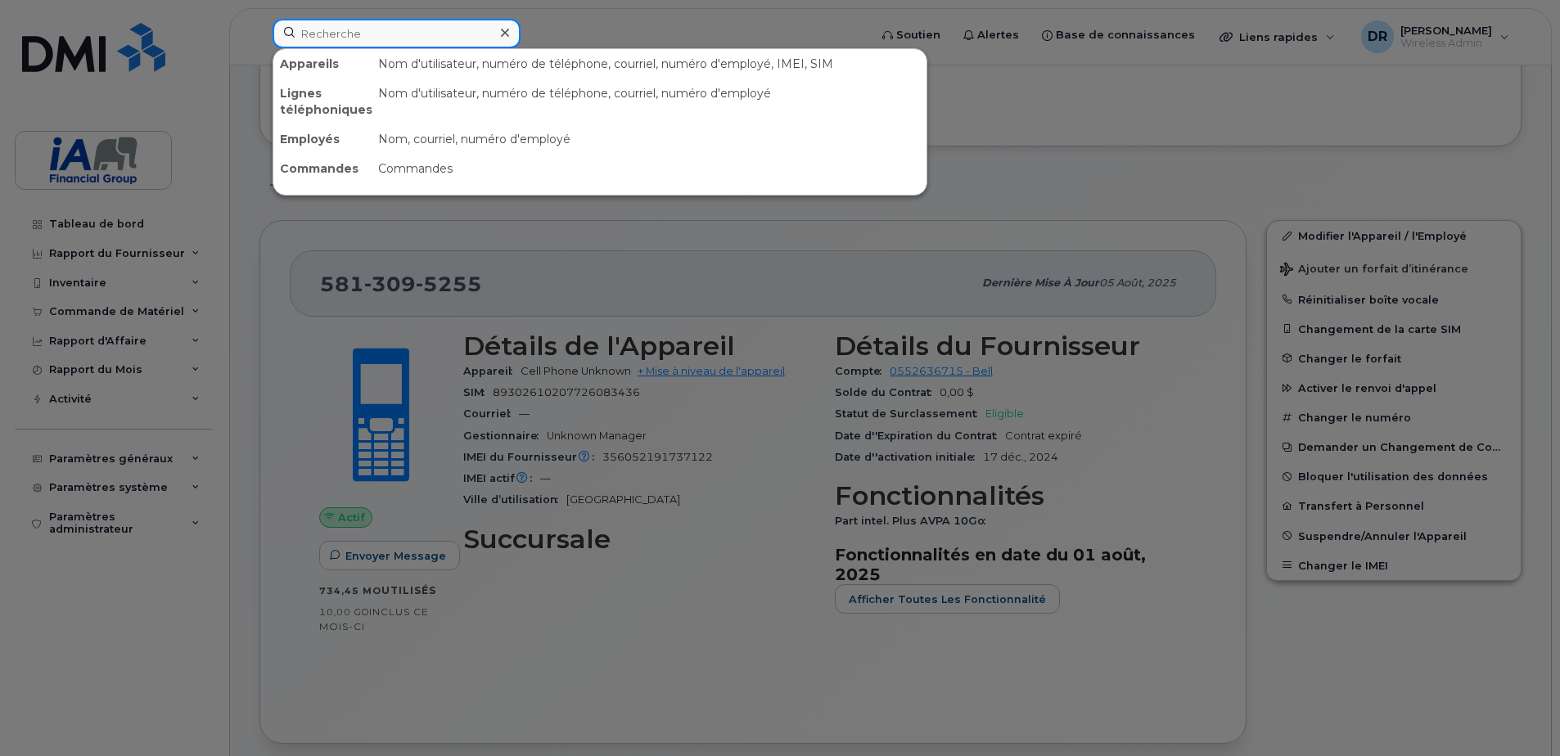
paste input "Apple iPhone 15"
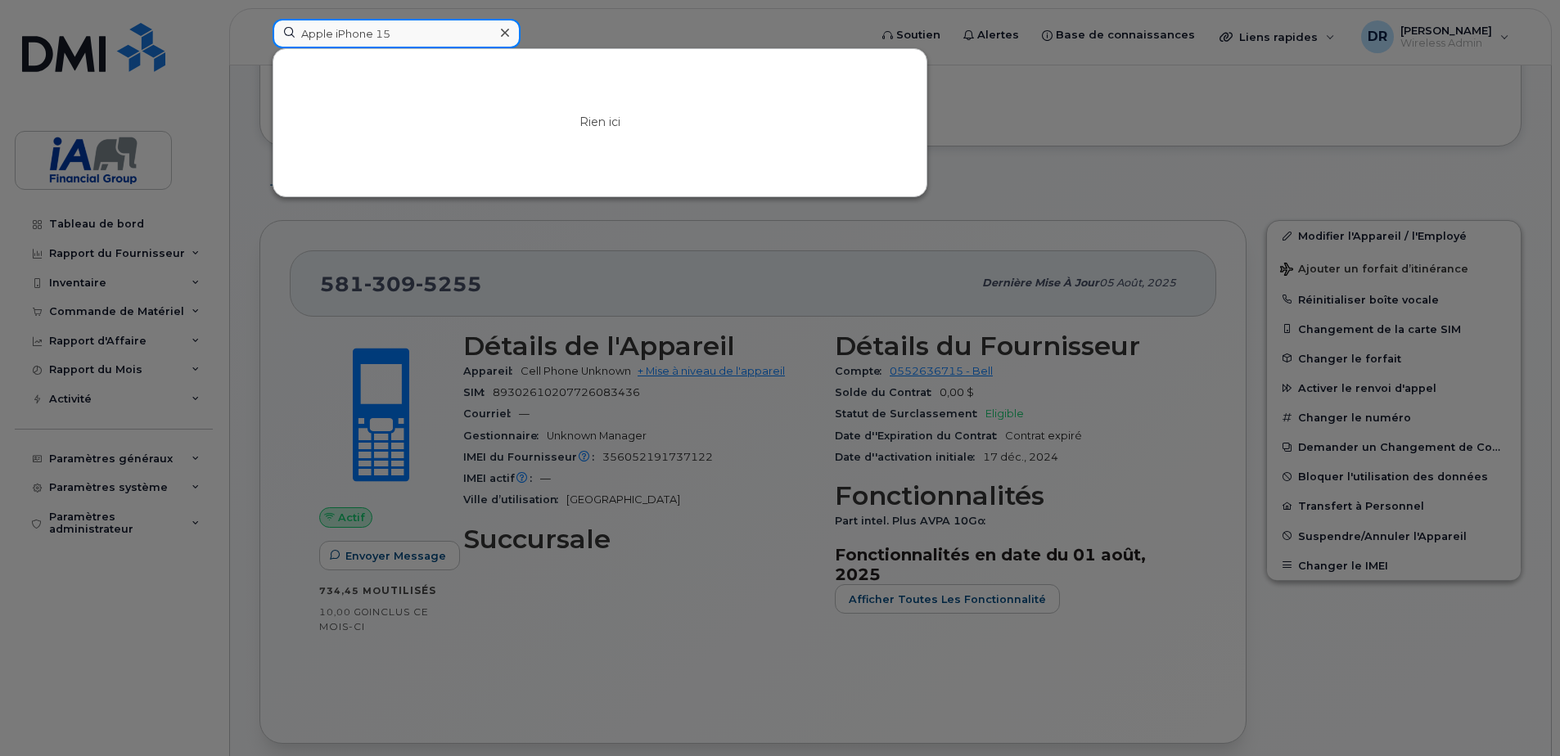
drag, startPoint x: 416, startPoint y: 29, endPoint x: 259, endPoint y: 17, distance: 156.8
click at [259, 19] on div "Apple iPhone 15 Rien ici" at bounding box center [564, 37] width 611 height 36
paste input "Jennifer Gold"
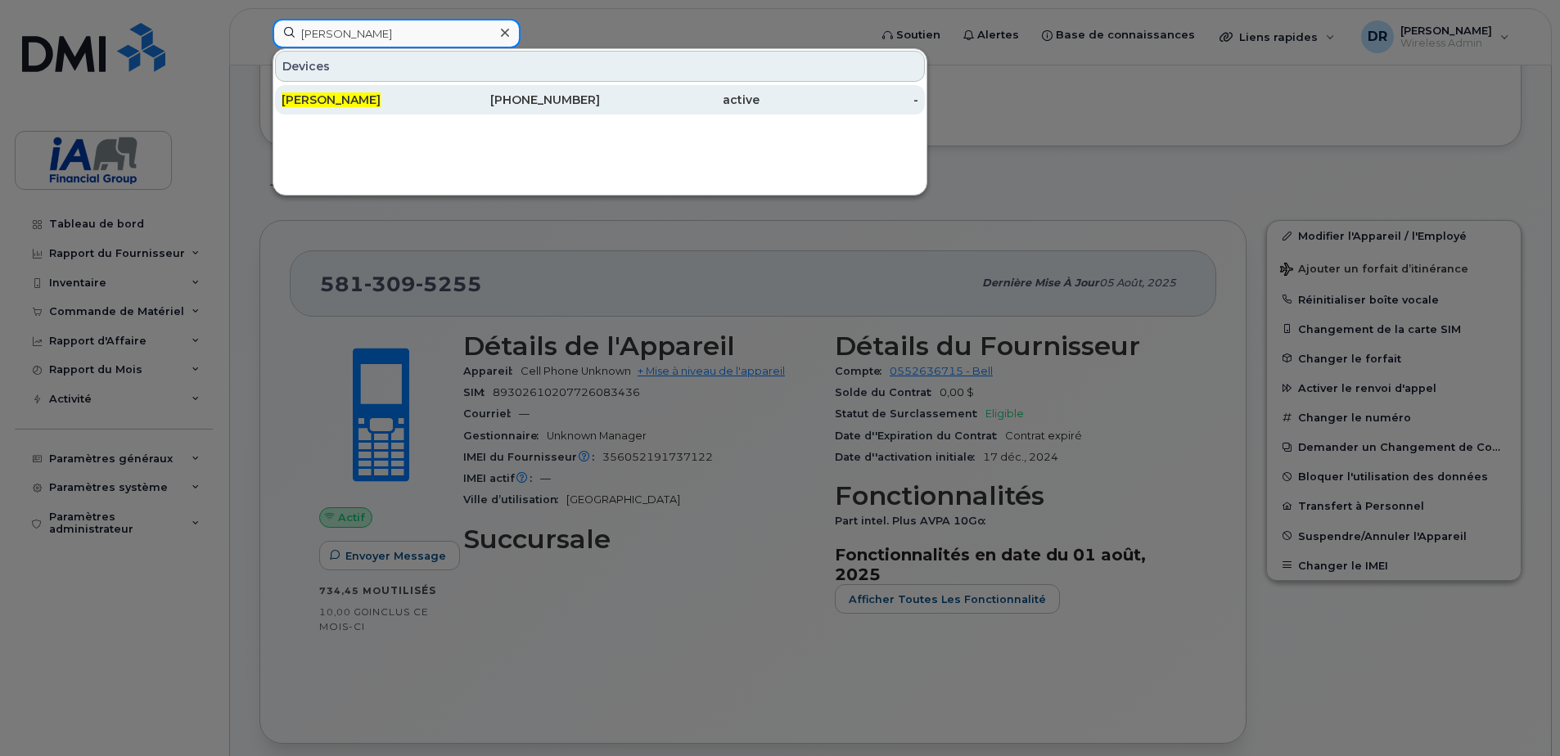
type input "Jennifer Gold"
click at [439, 106] on div "Jennifer Gold" at bounding box center [362, 100] width 160 height 16
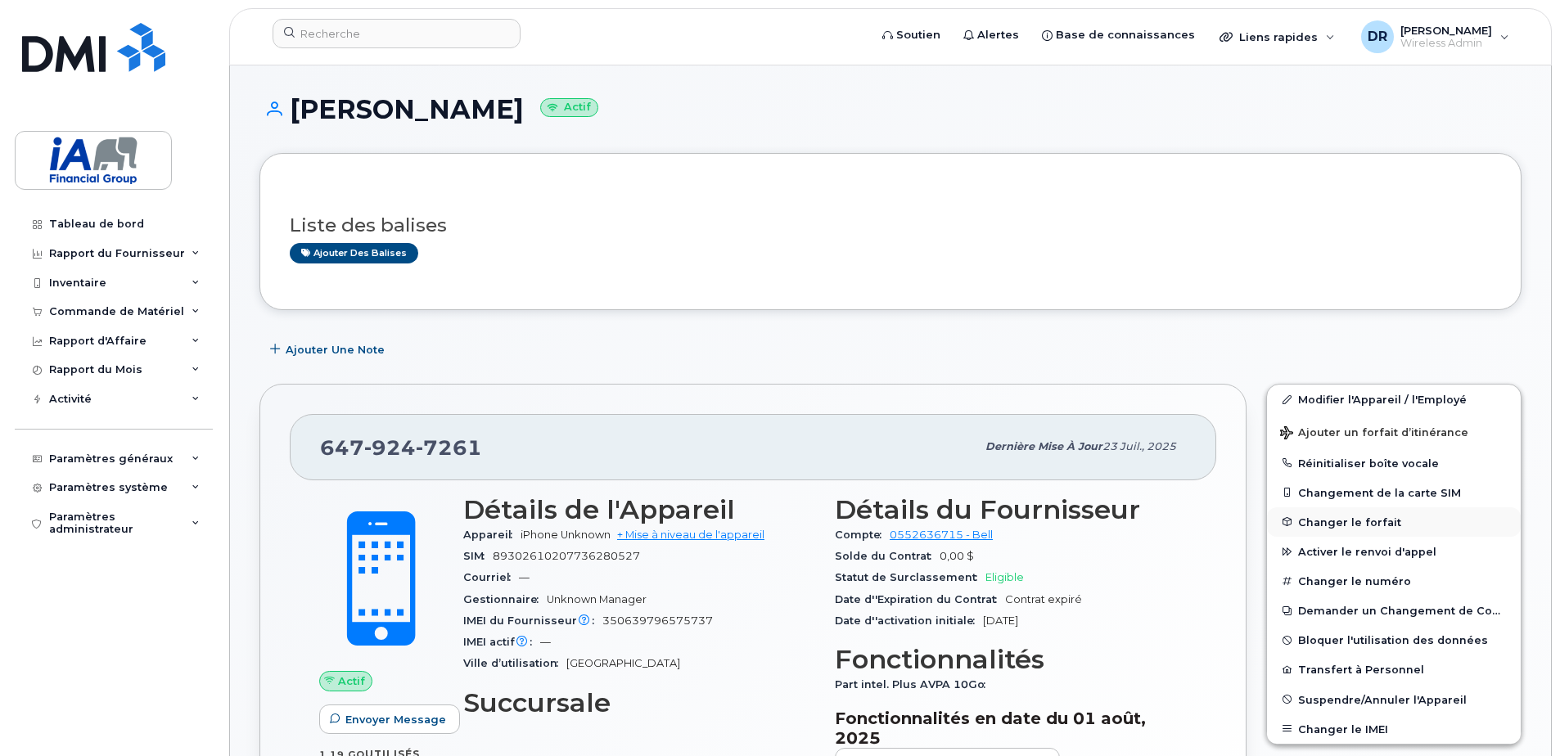
click at [1352, 522] on span "Changer le forfait" at bounding box center [1349, 522] width 103 height 12
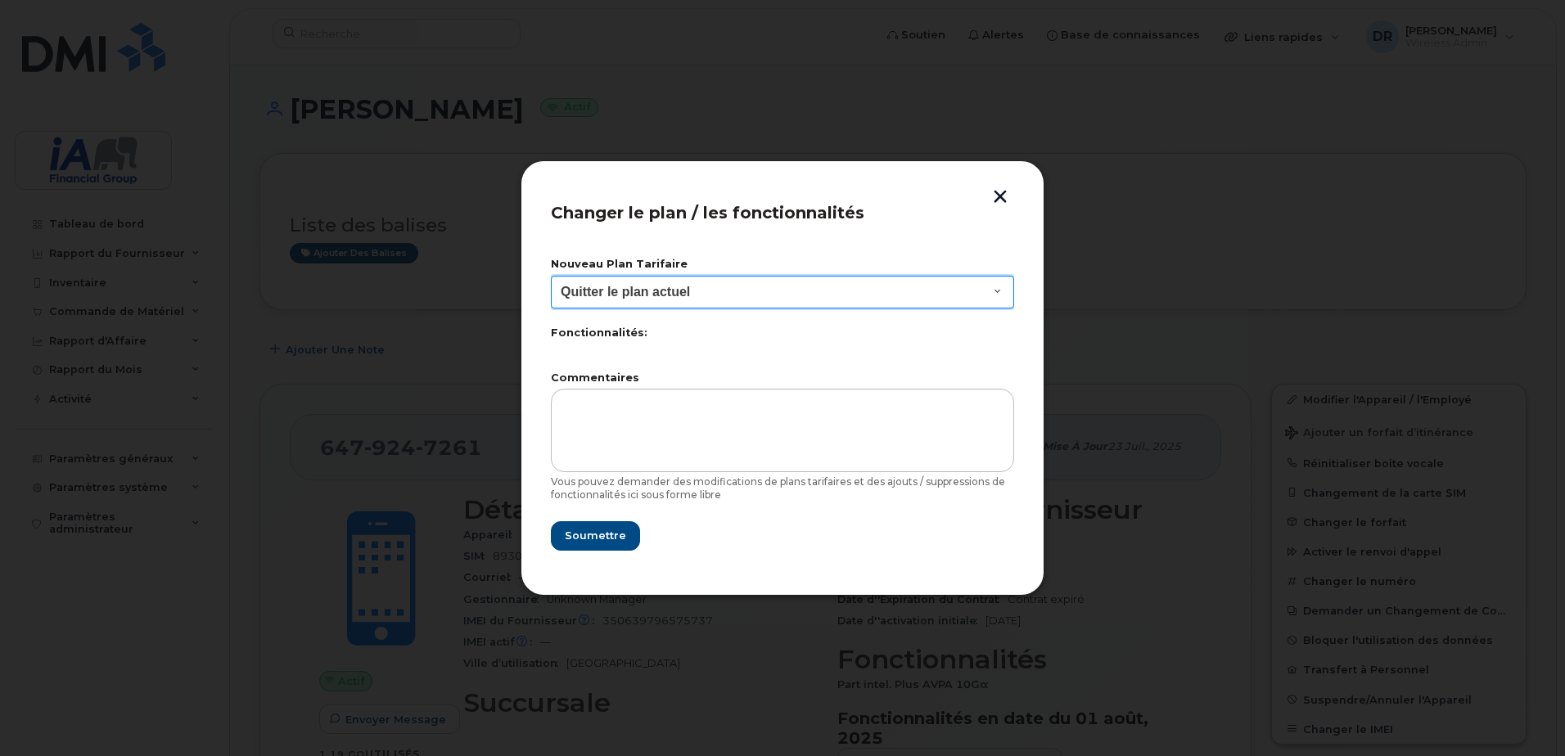
click at [994, 286] on select "Quitter le plan actuel BYOD Smartshare Plus NA 10GB 30 Smartshare Plus 10GB Dat…" at bounding box center [782, 292] width 463 height 33
click at [1001, 188] on div "Changer le plan / les fonctionnalités Nouveau Plan Tarifaire Quitter le plan ac…" at bounding box center [782, 377] width 524 height 435
click at [998, 191] on button "button" at bounding box center [1000, 198] width 25 height 17
